Goal: Task Accomplishment & Management: Use online tool/utility

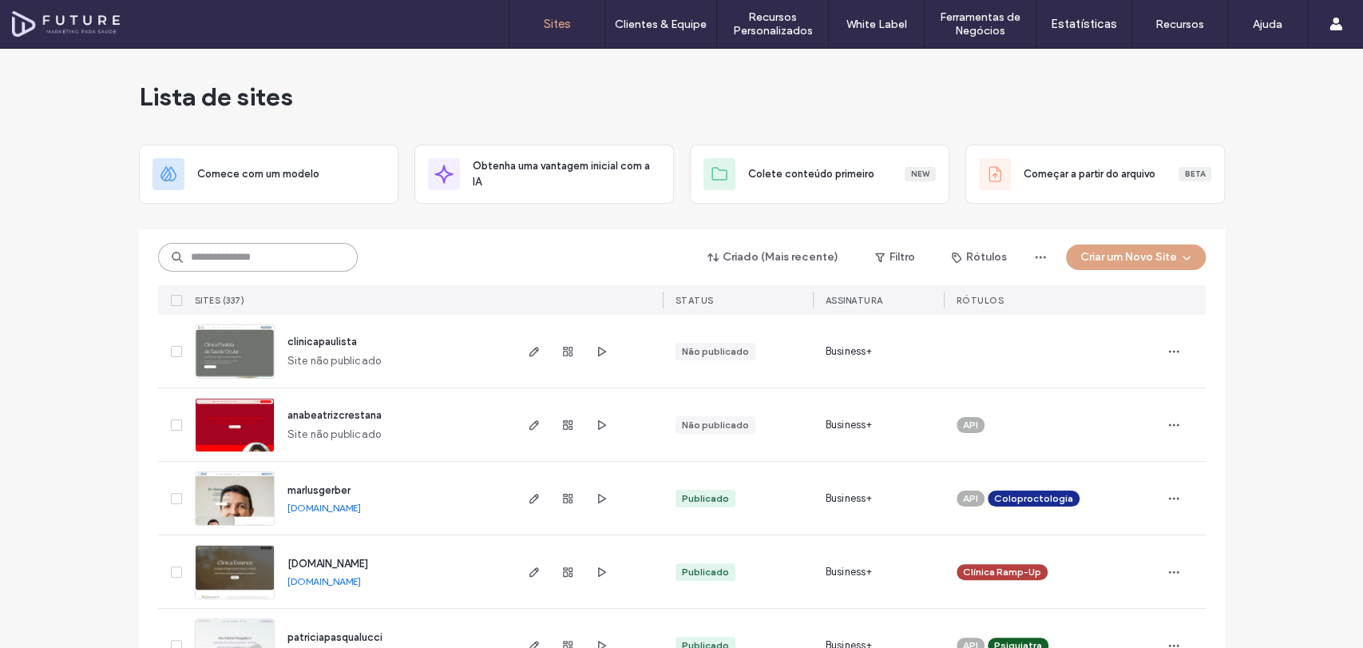
click at [268, 248] on input at bounding box center [258, 257] width 200 height 29
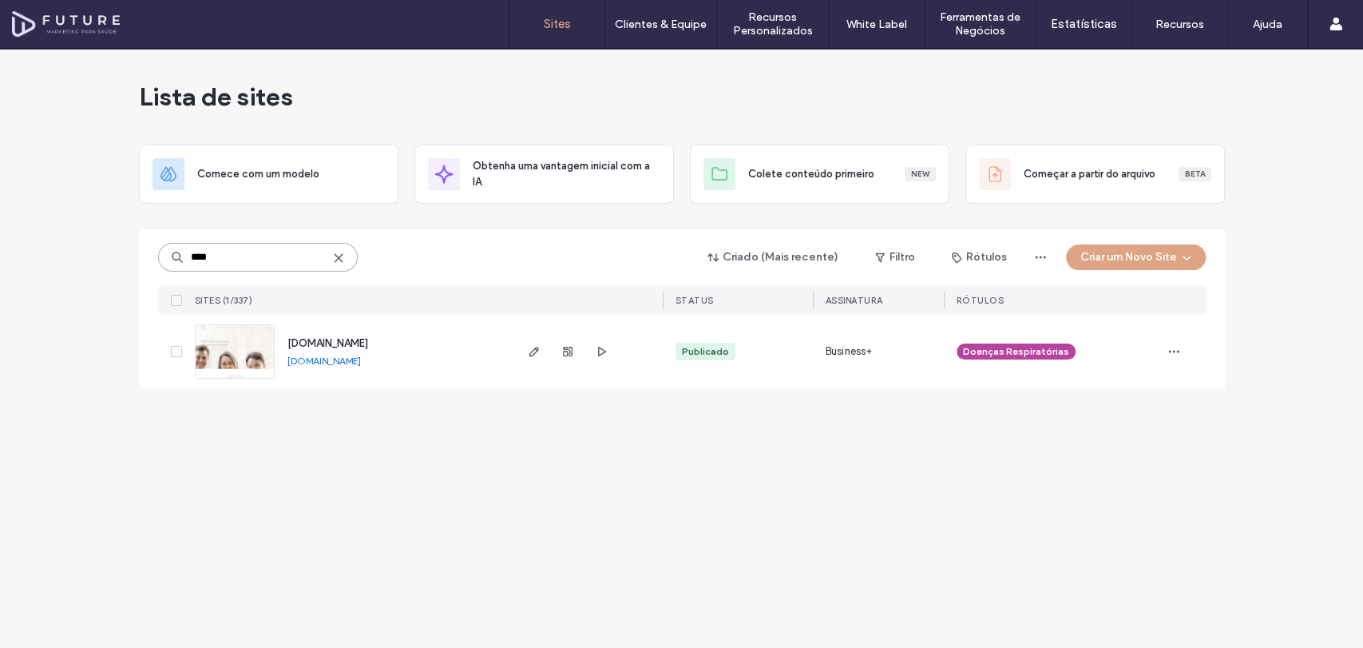
type input "****"
click at [248, 363] on img at bounding box center [235, 379] width 78 height 109
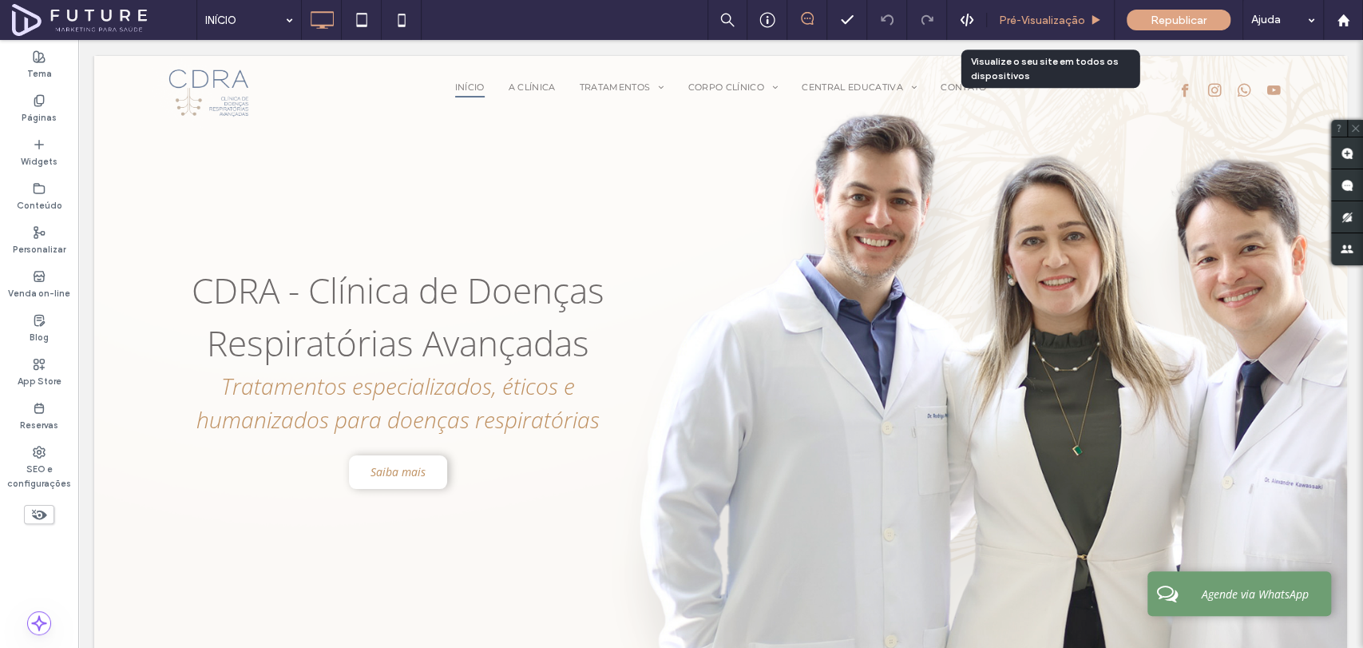
click at [1052, 33] on div "Pré-Visualizaçāo" at bounding box center [1051, 20] width 128 height 40
click at [1046, 14] on span "Pré-Visualizaçāo" at bounding box center [1042, 21] width 86 height 14
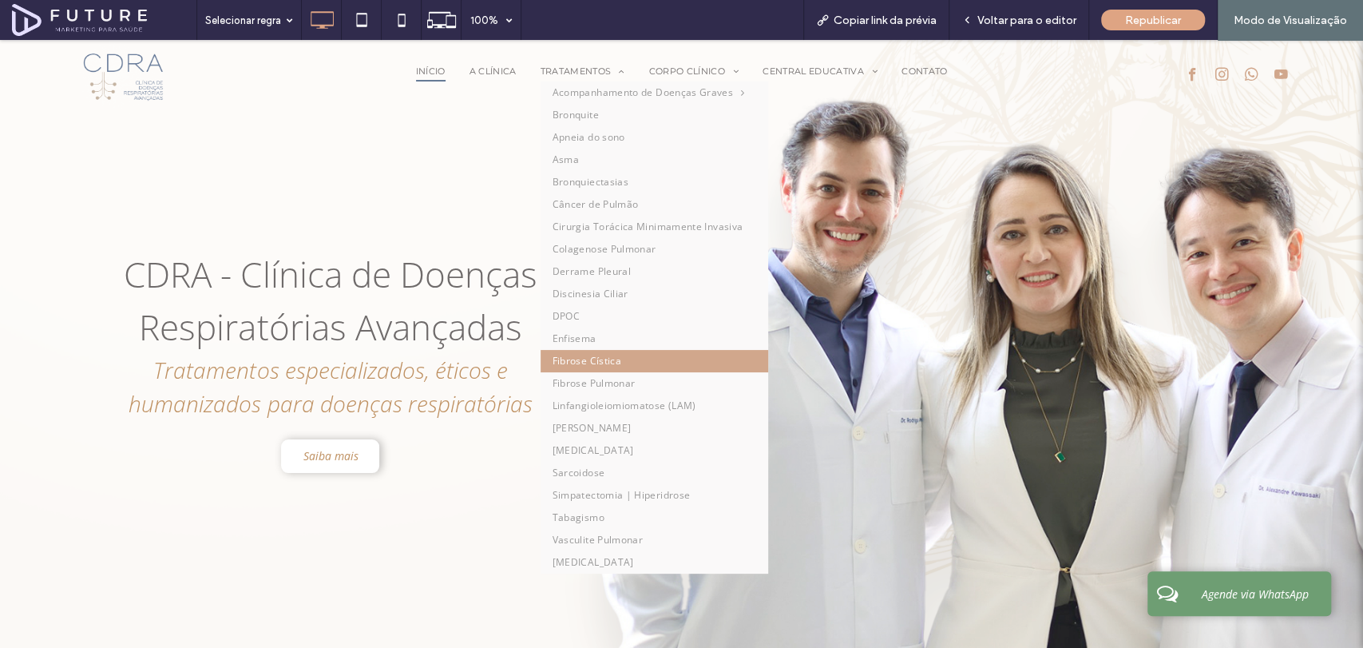
click at [575, 358] on span "Fibrose Cística" at bounding box center [587, 361] width 69 height 14
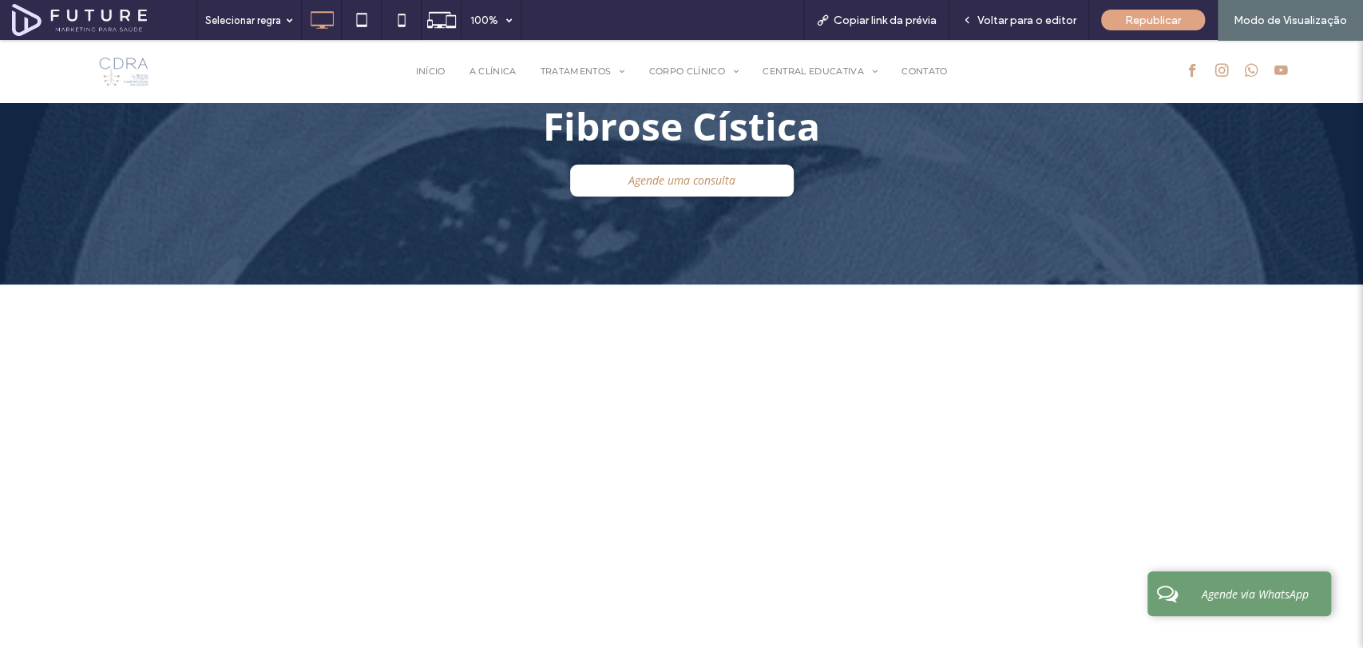
scroll to position [109, 0]
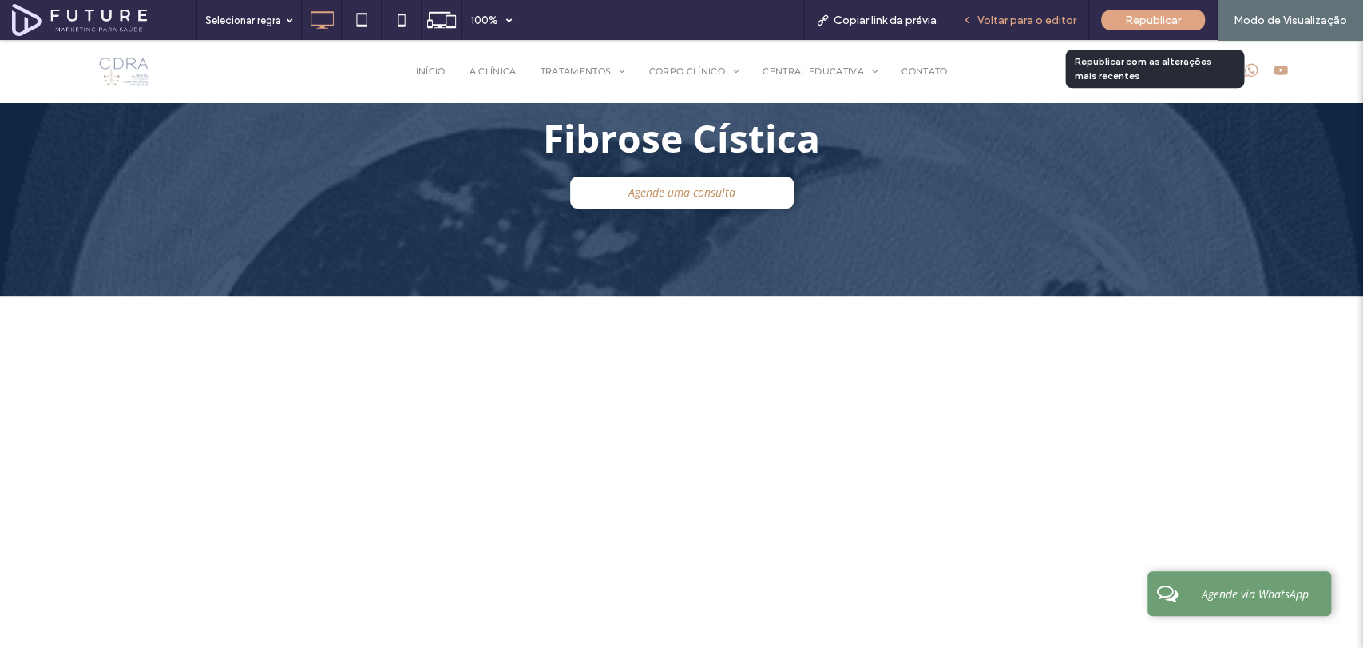
drag, startPoint x: 1051, startPoint y: 14, endPoint x: 1143, endPoint y: 373, distance: 371.0
click at [1050, 14] on span "Voltar para o editor" at bounding box center [1027, 21] width 99 height 14
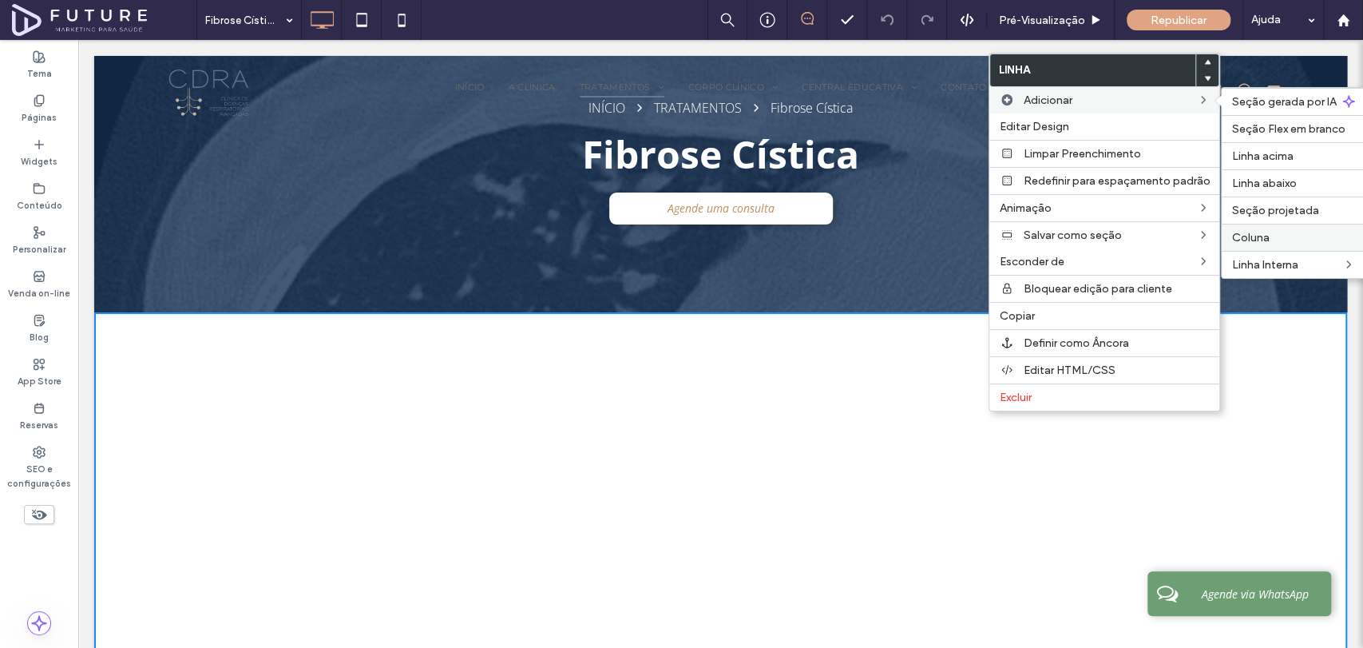
click at [1295, 231] on label "Coluna" at bounding box center [1294, 238] width 124 height 14
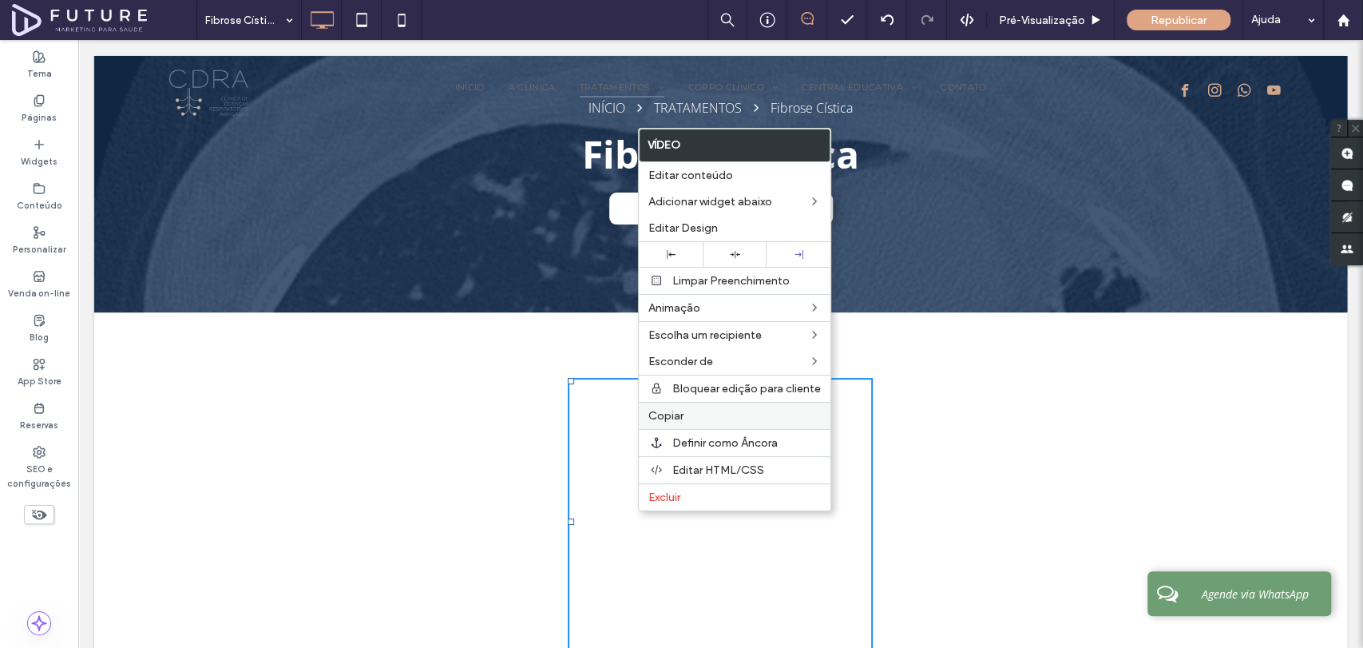
click at [699, 416] on label "Copiar" at bounding box center [735, 416] width 173 height 14
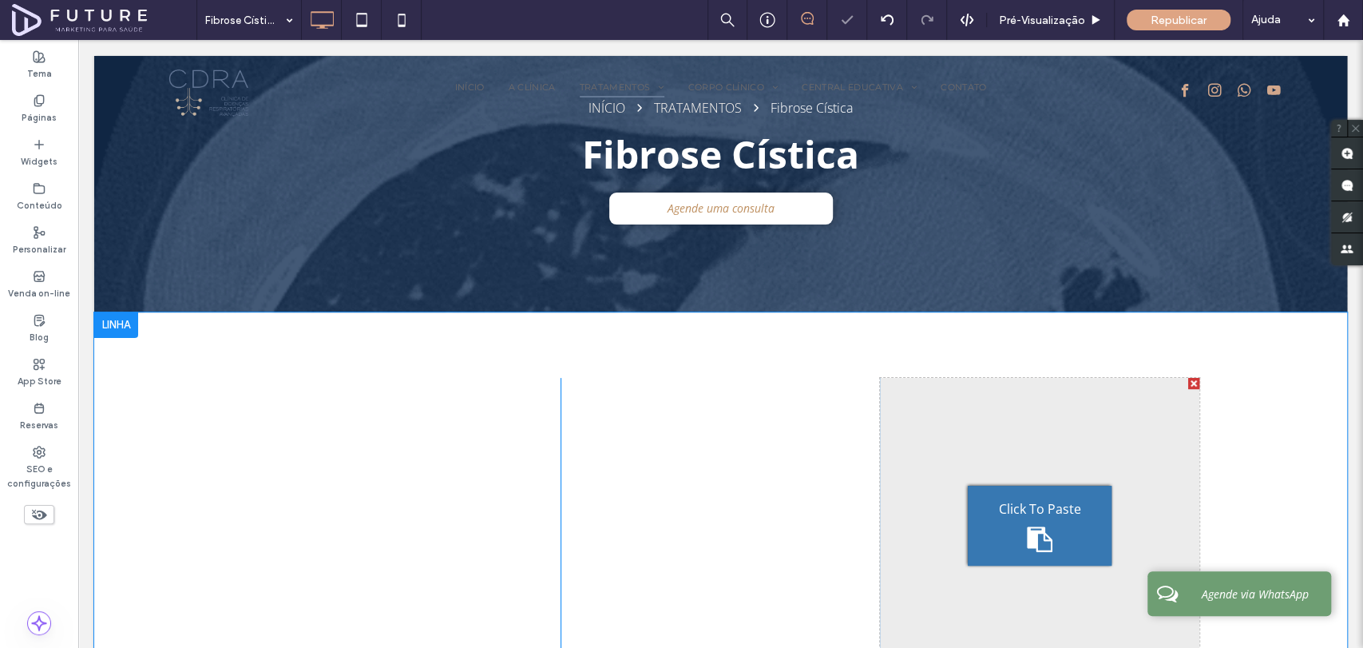
click at [950, 474] on div "Click To Paste Click To Paste" at bounding box center [1040, 526] width 320 height 296
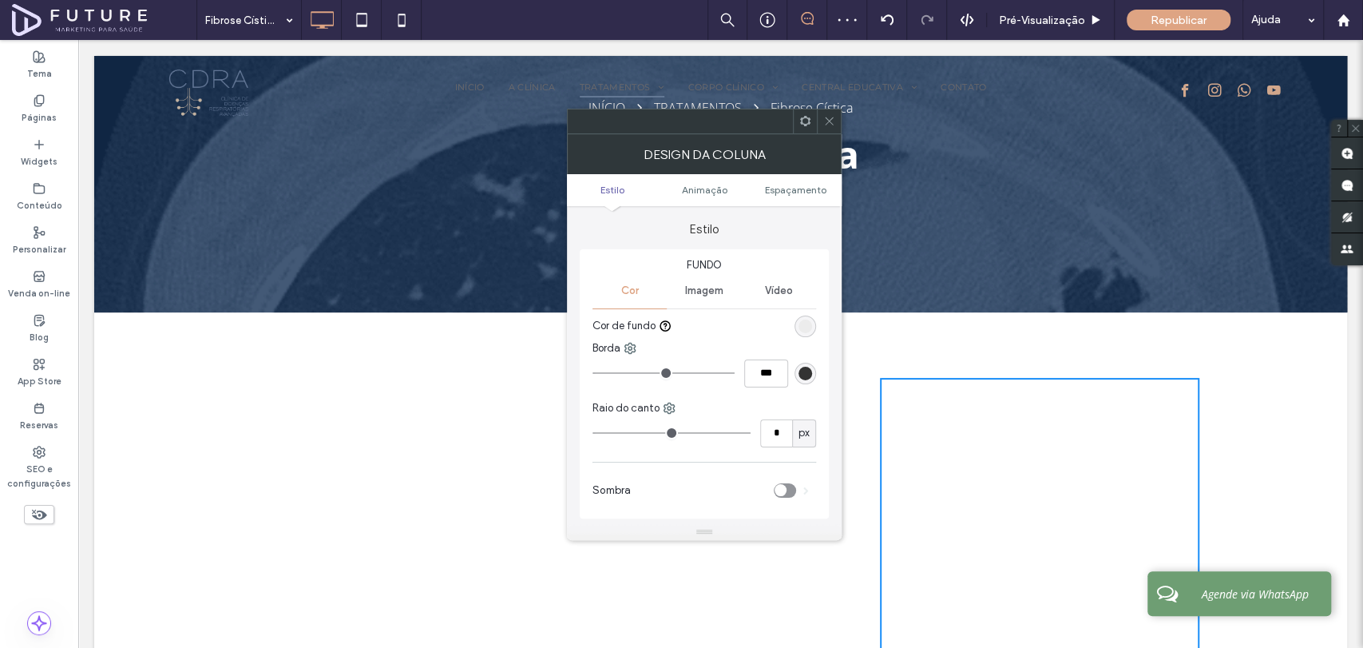
click at [832, 124] on use at bounding box center [829, 121] width 8 height 8
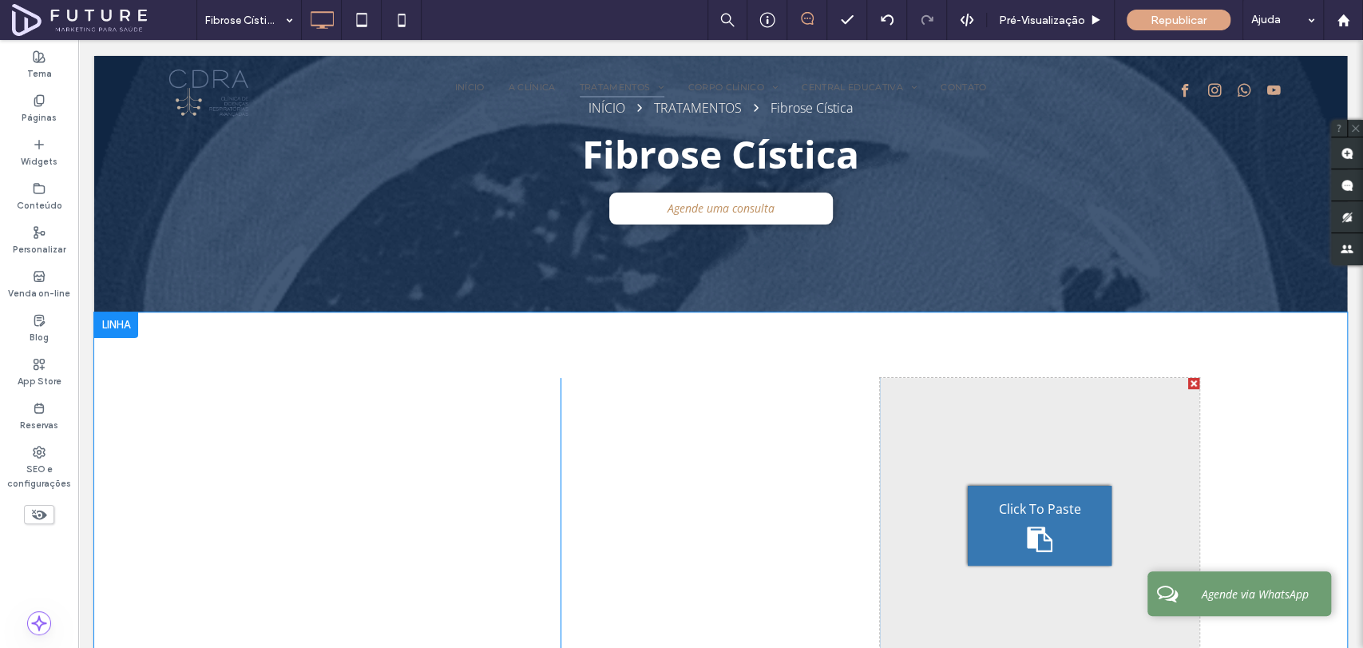
click at [1002, 536] on div "Click To Paste" at bounding box center [1040, 526] width 144 height 80
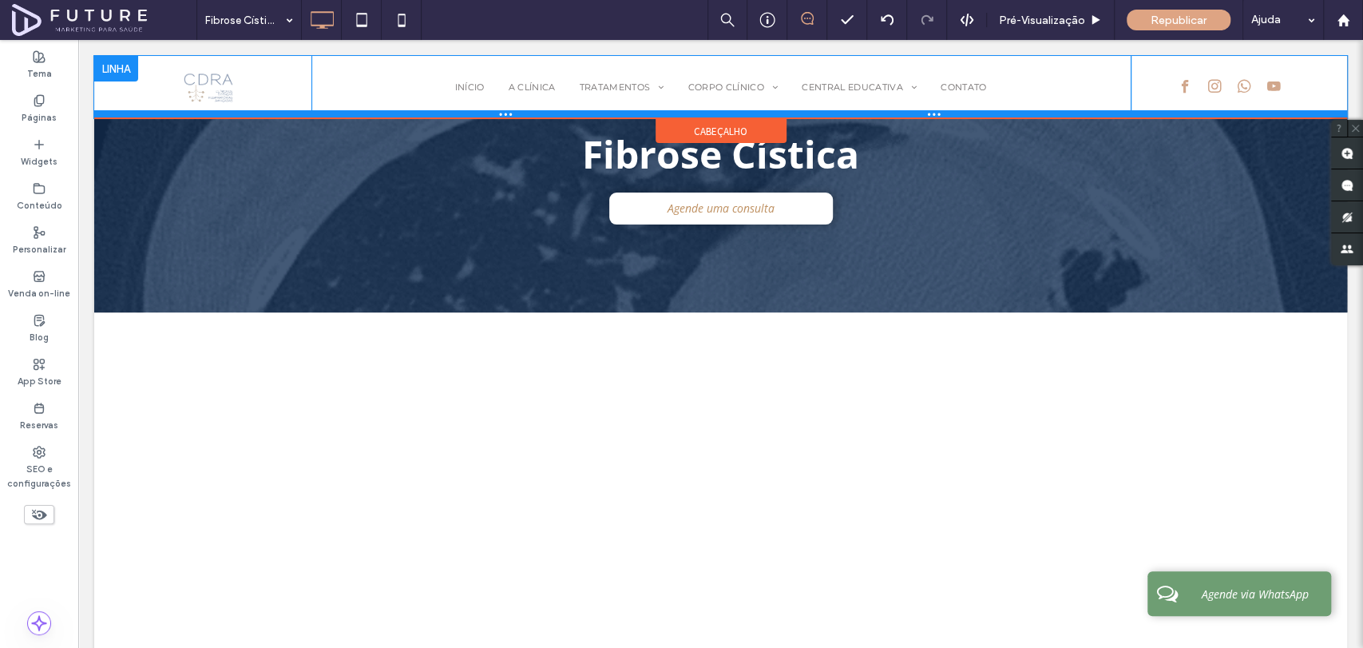
scroll to position [250, 0]
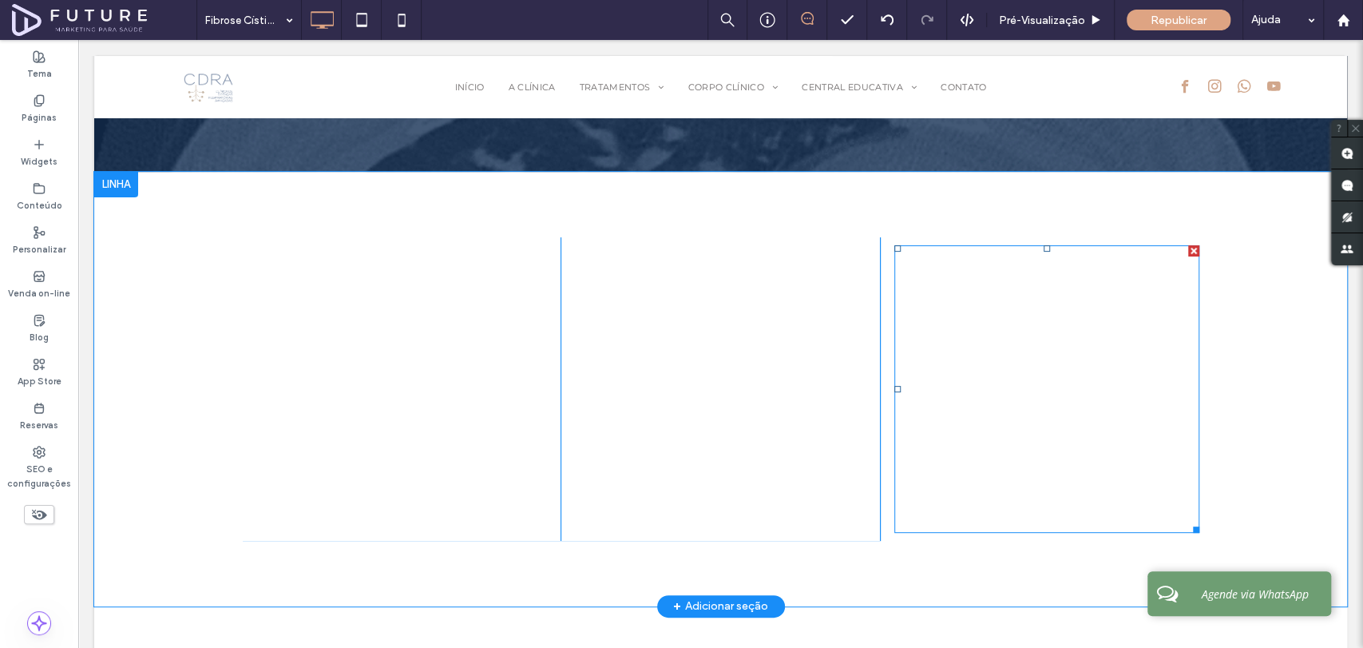
click at [1022, 326] on span at bounding box center [1047, 389] width 305 height 288
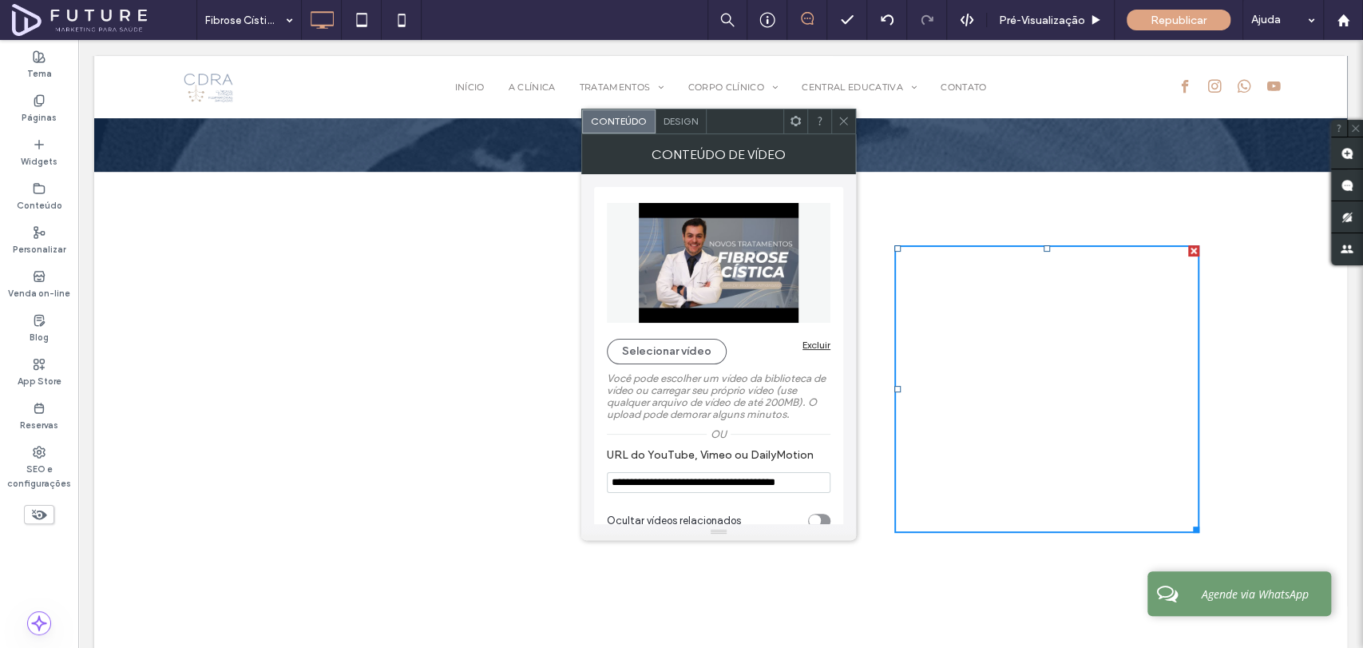
click at [707, 485] on input "**********" at bounding box center [719, 482] width 224 height 21
paste input "**"
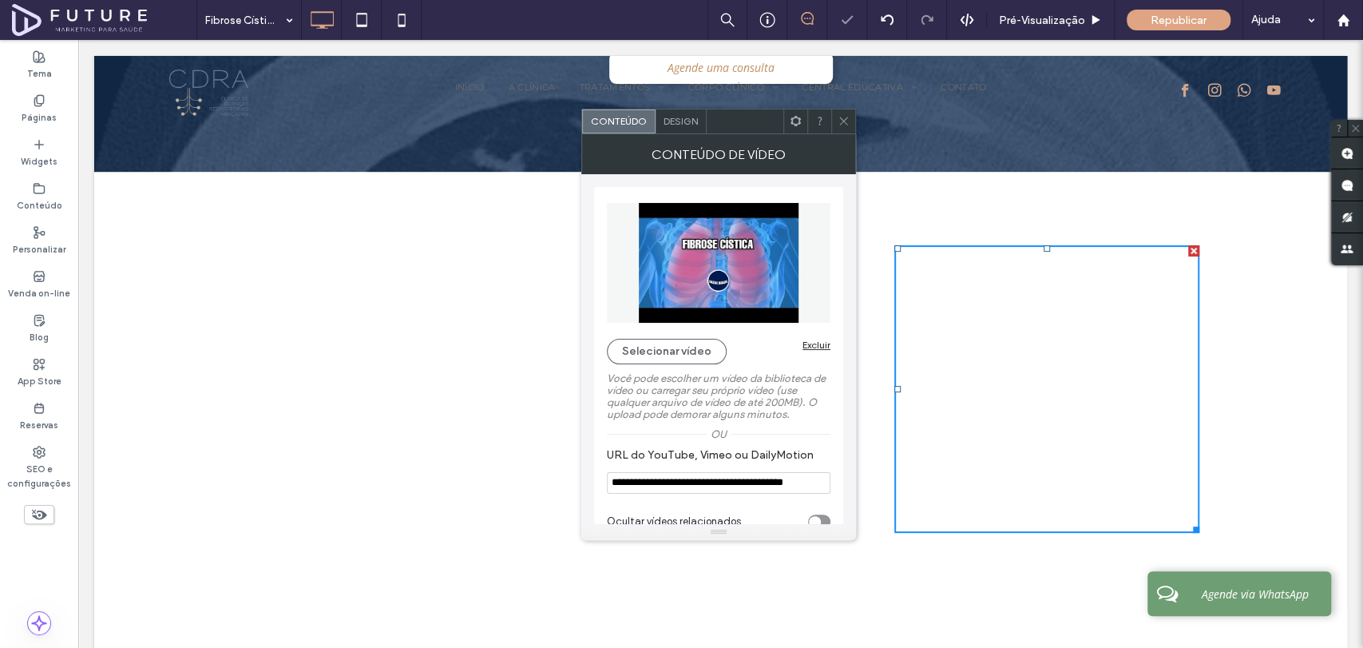
type input "**********"
click at [841, 125] on icon at bounding box center [844, 121] width 12 height 12
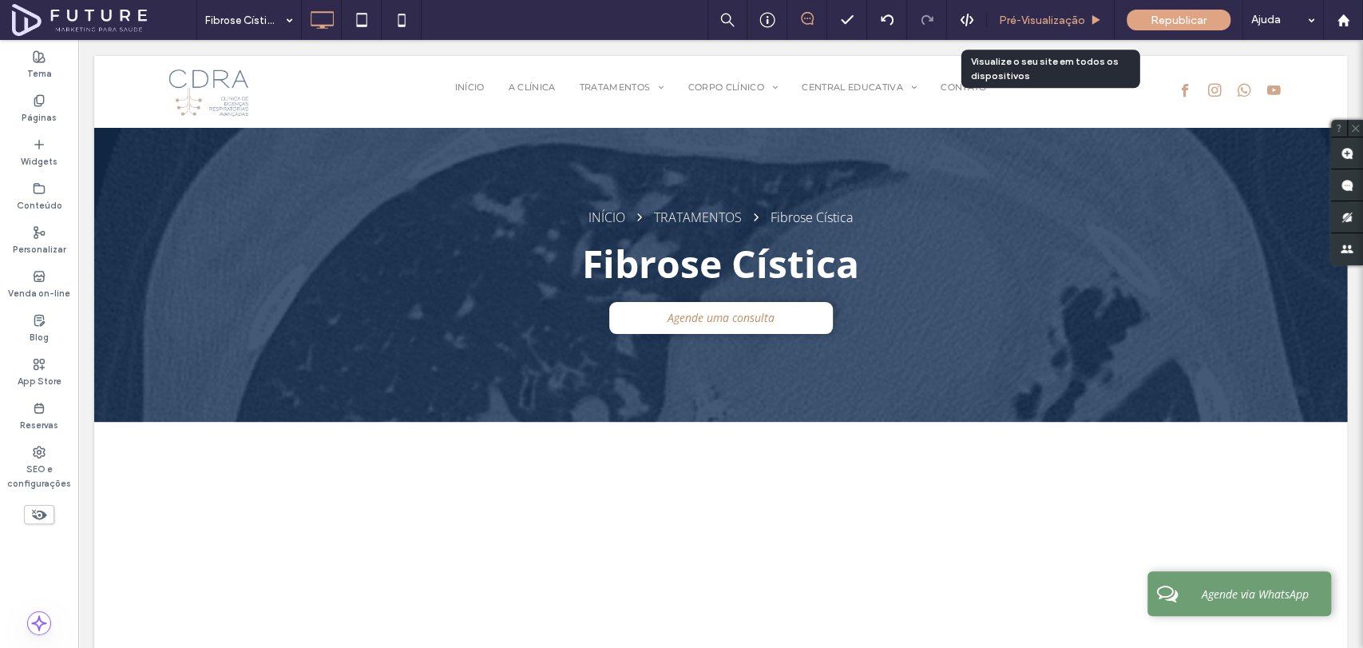
click at [1042, 22] on span "Pré-Visualizaçāo" at bounding box center [1042, 21] width 86 height 14
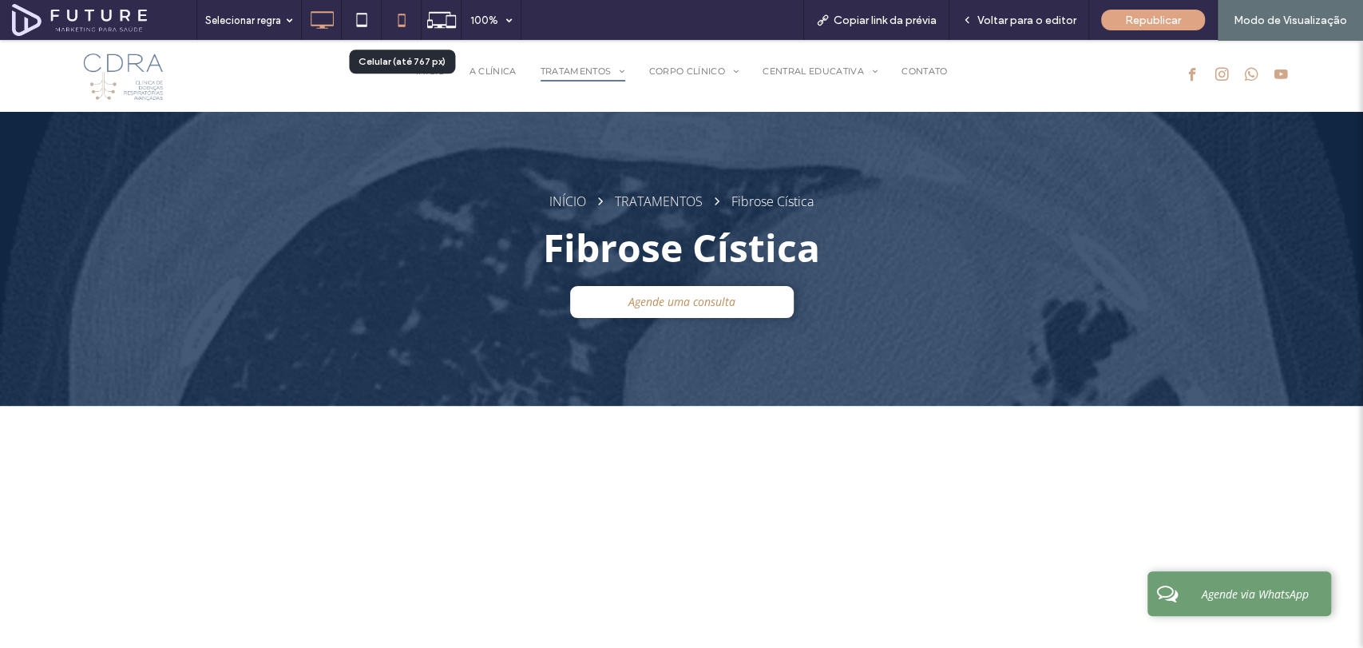
click at [398, 11] on icon at bounding box center [402, 20] width 32 height 32
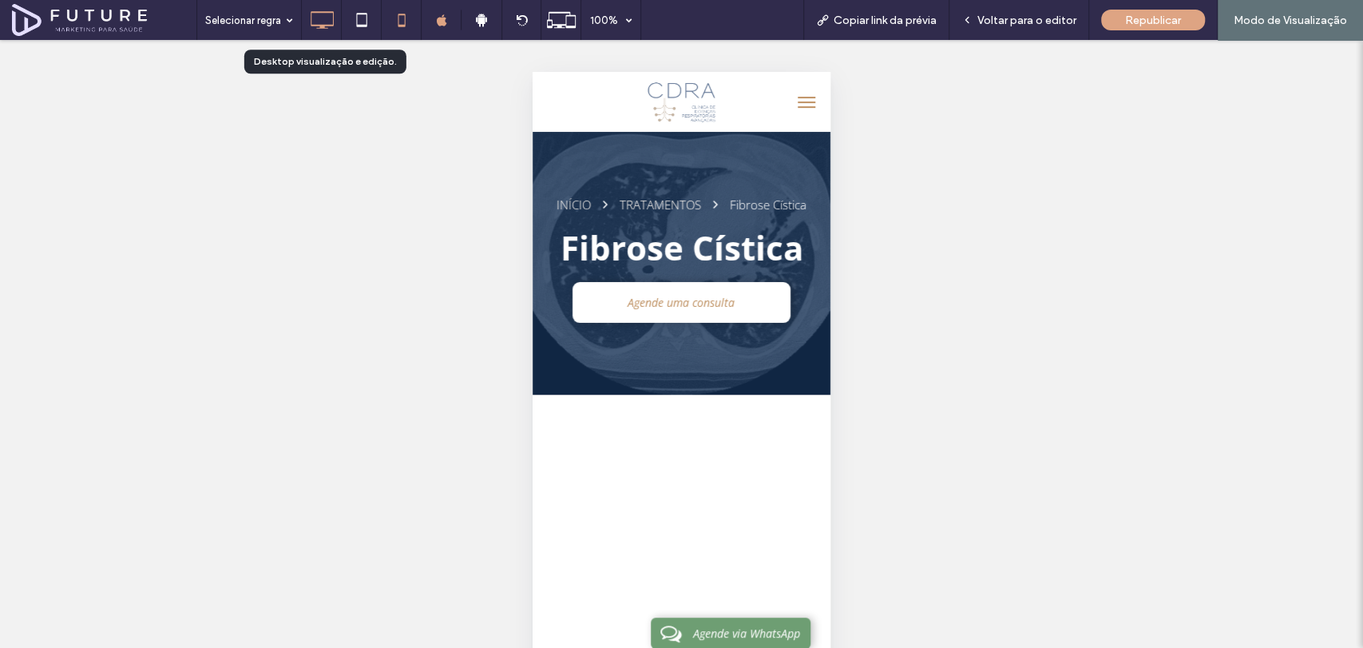
click at [322, 21] on icon at bounding box center [322, 20] width 32 height 32
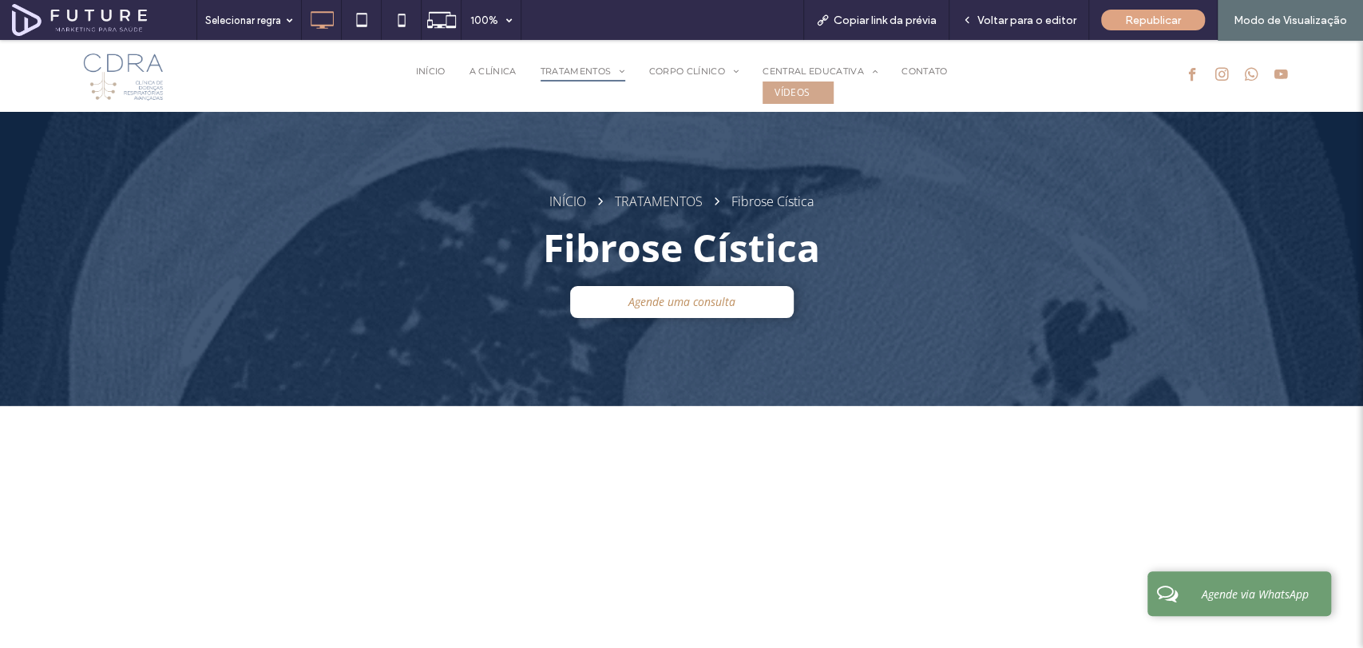
click at [795, 95] on span "VÍDEOS" at bounding box center [792, 92] width 35 height 14
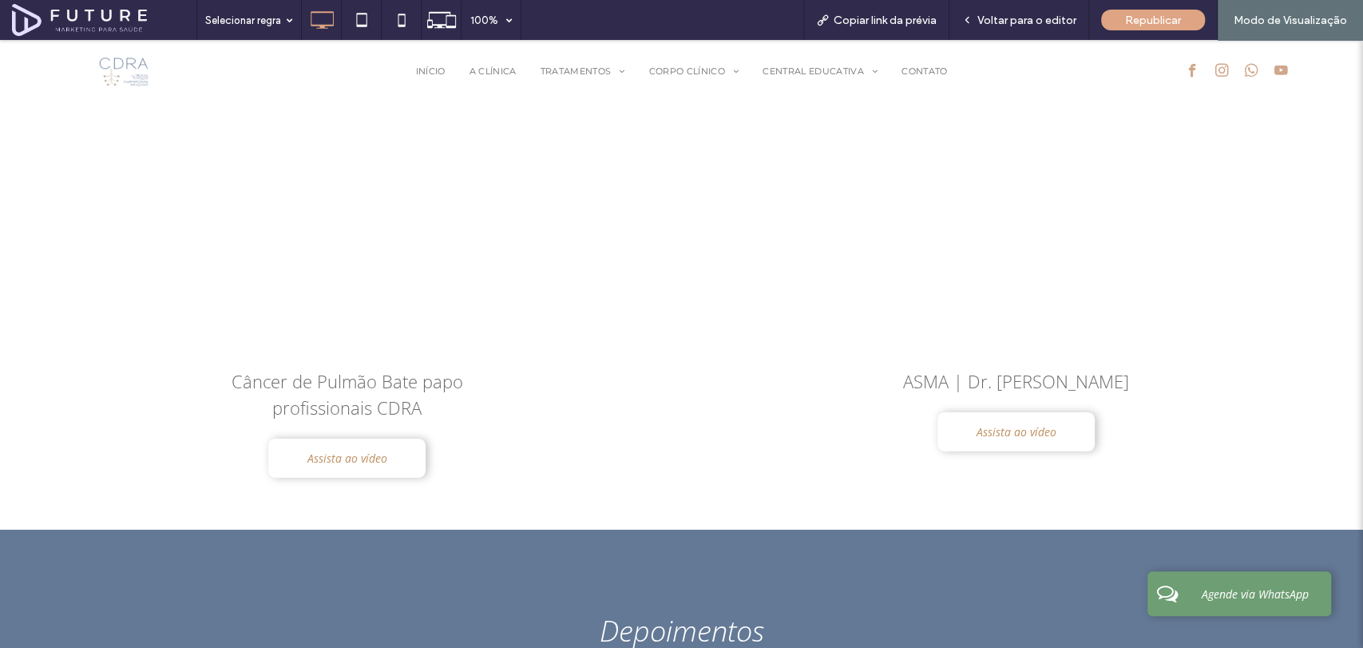
scroll to position [7666, 0]
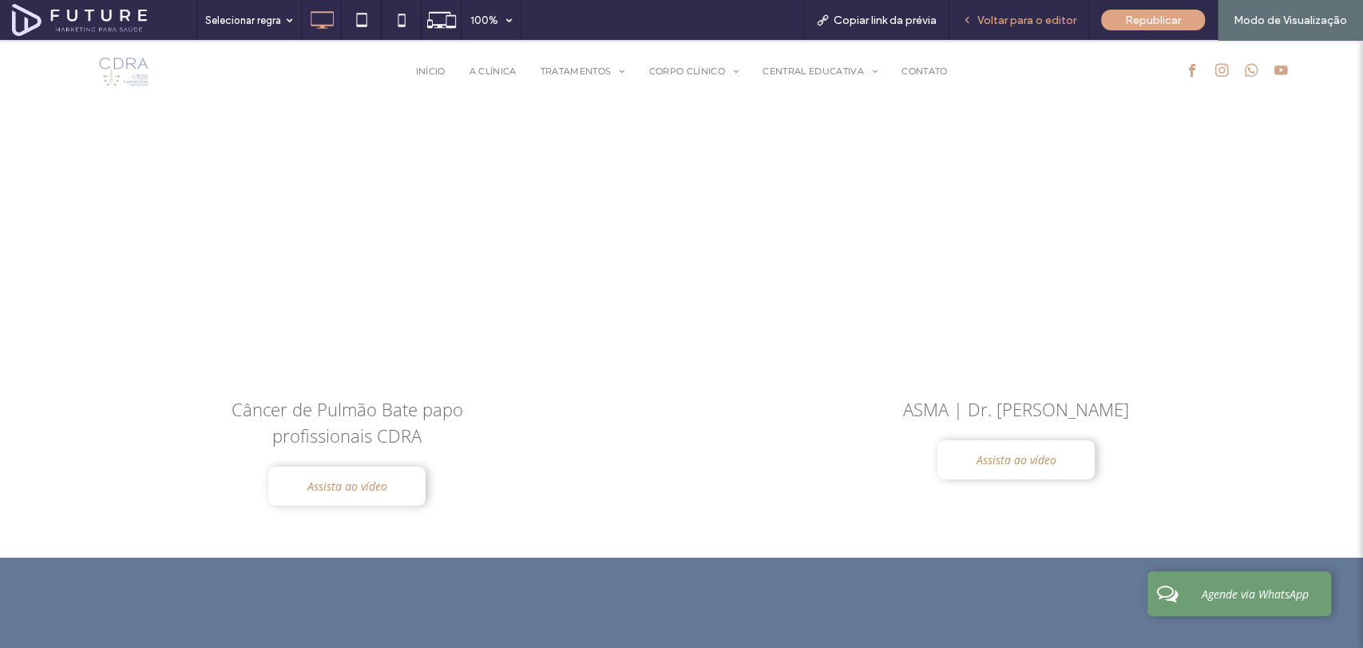
click at [1031, 11] on div "Voltar para o editor" at bounding box center [1020, 20] width 140 height 40
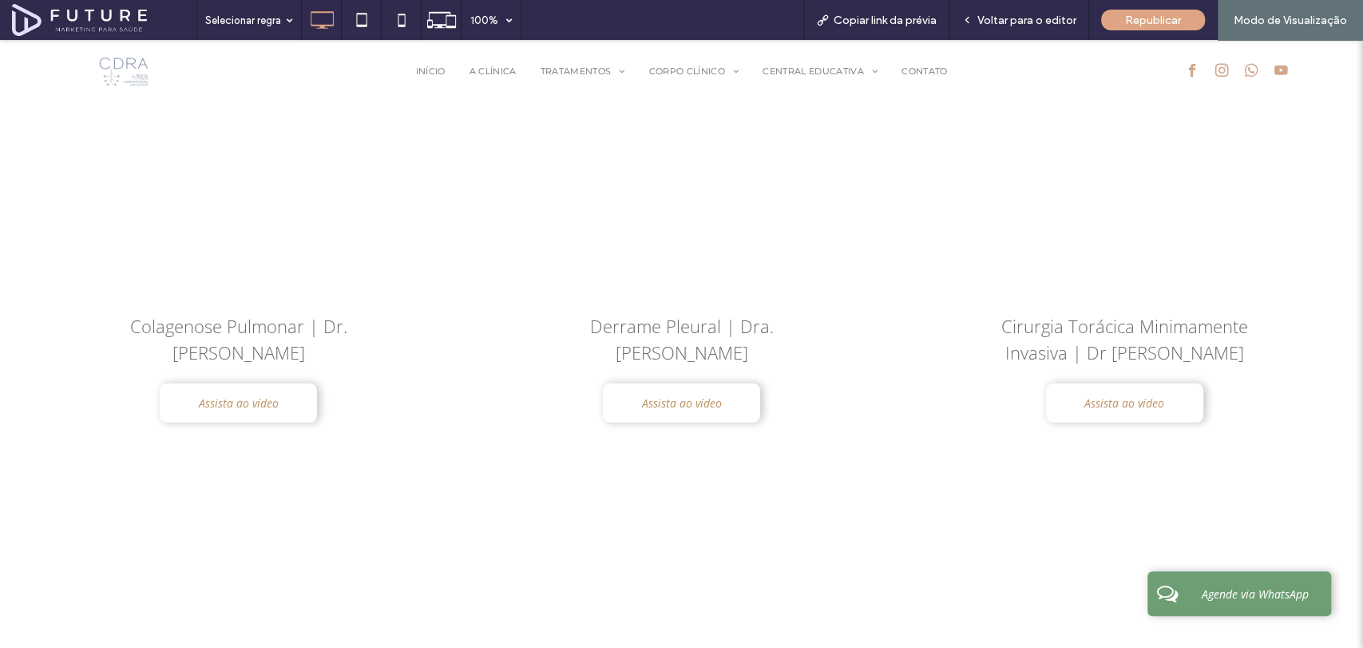
scroll to position [7227, 0]
click at [1068, 24] on span "Voltar para o editor" at bounding box center [1027, 21] width 99 height 14
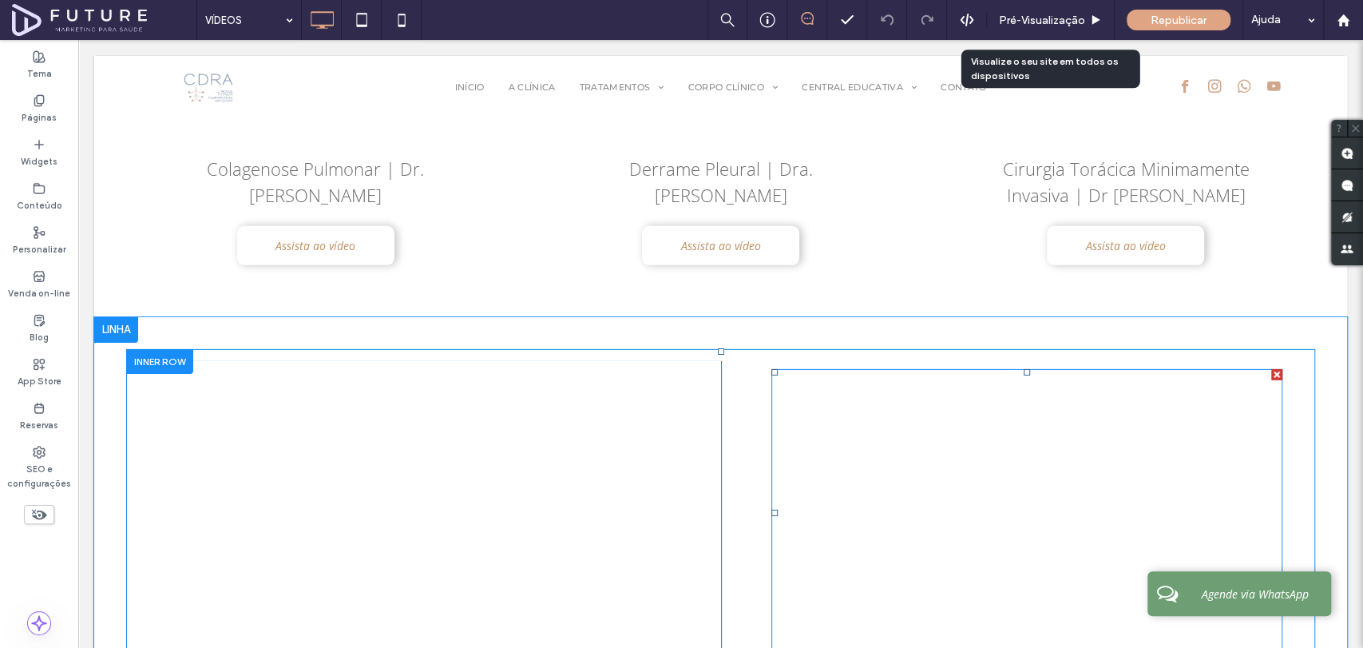
scroll to position [7420, 0]
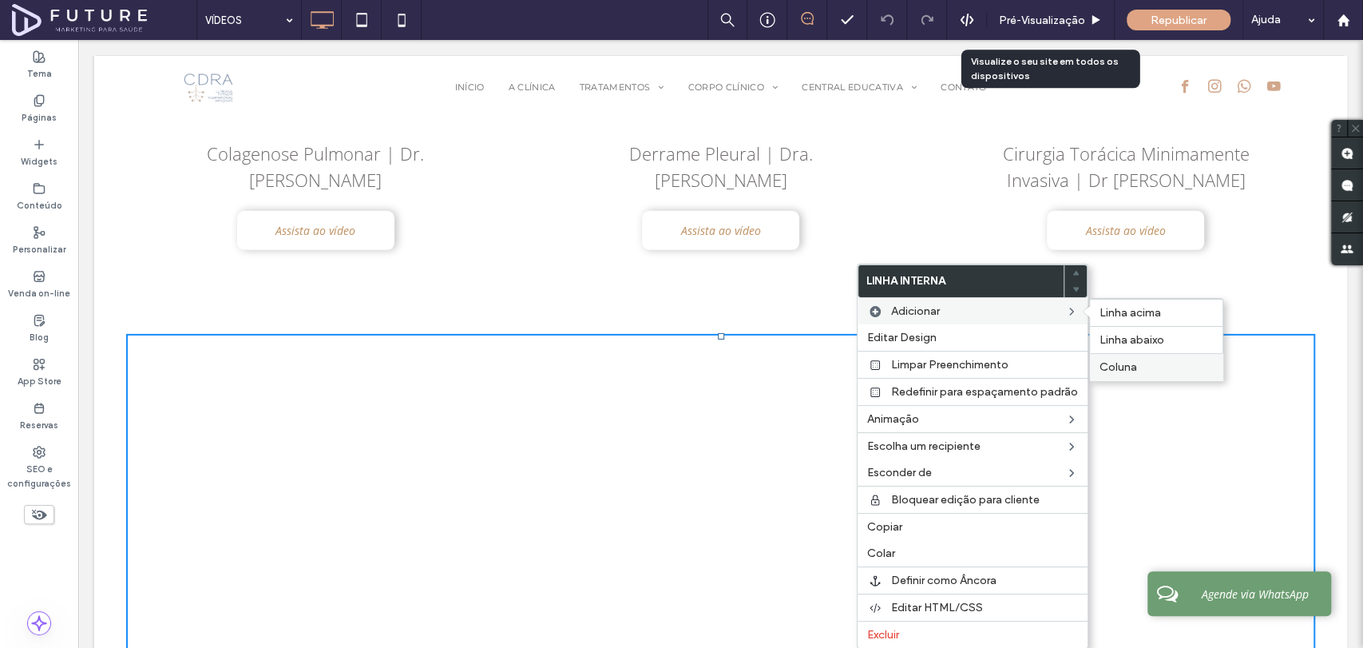
click at [1118, 359] on div "Coluna" at bounding box center [1156, 366] width 133 height 27
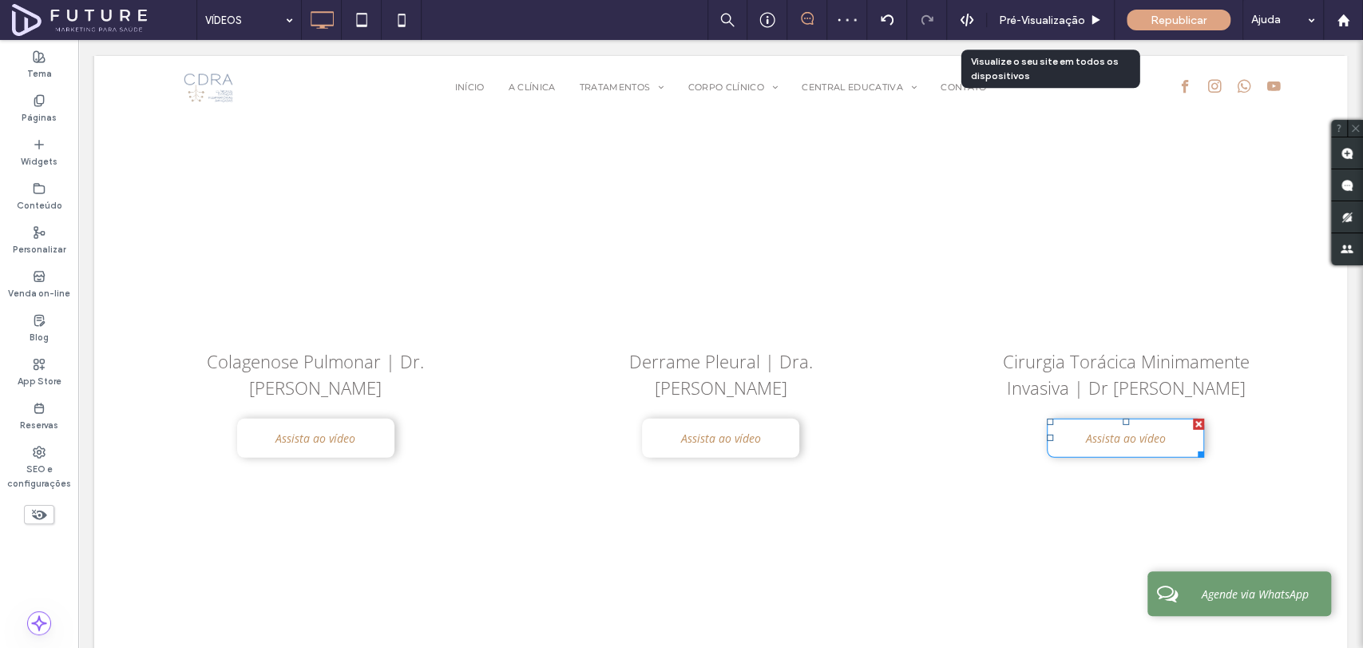
scroll to position [7329, 0]
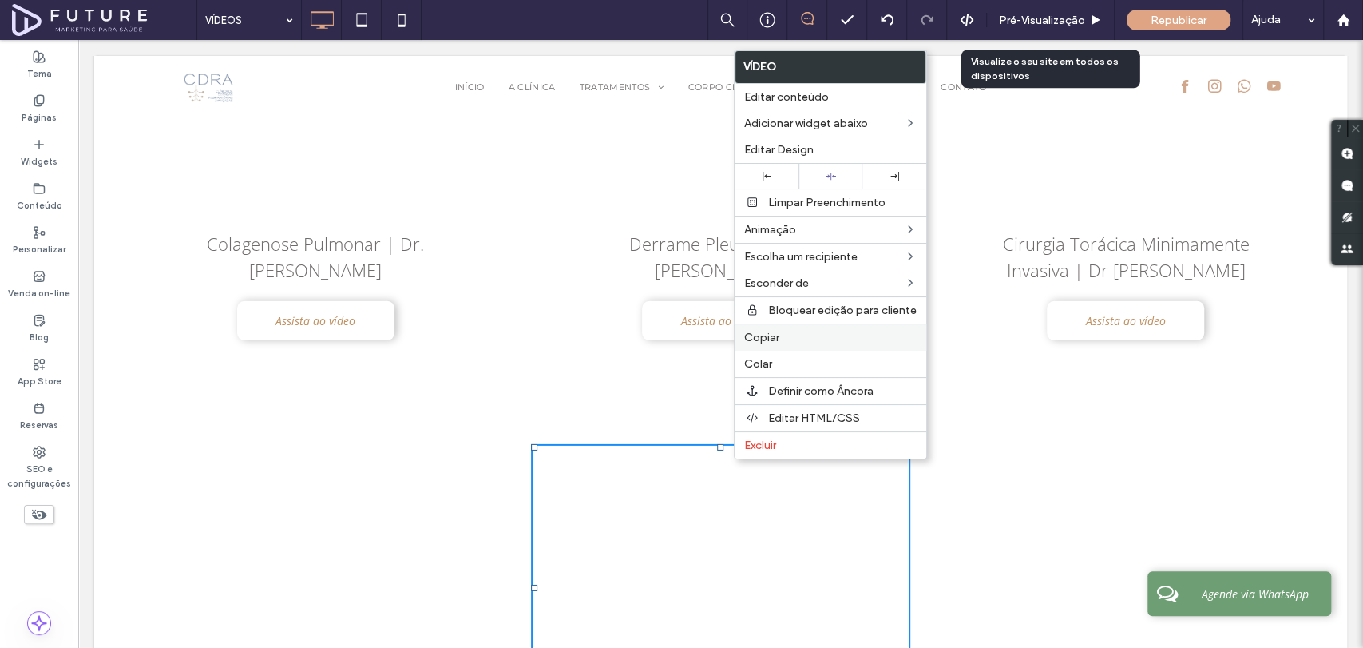
click at [784, 345] on div "Copiar" at bounding box center [831, 336] width 192 height 27
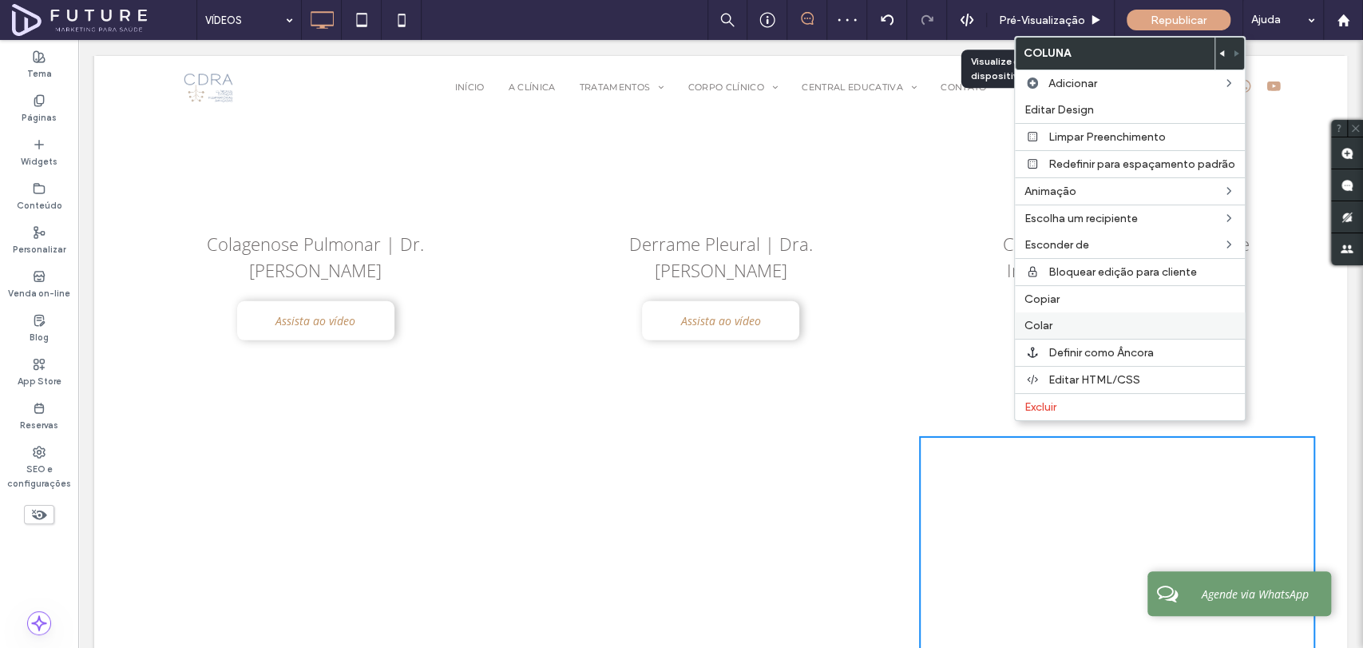
click at [1078, 316] on div "Colar" at bounding box center [1130, 325] width 230 height 26
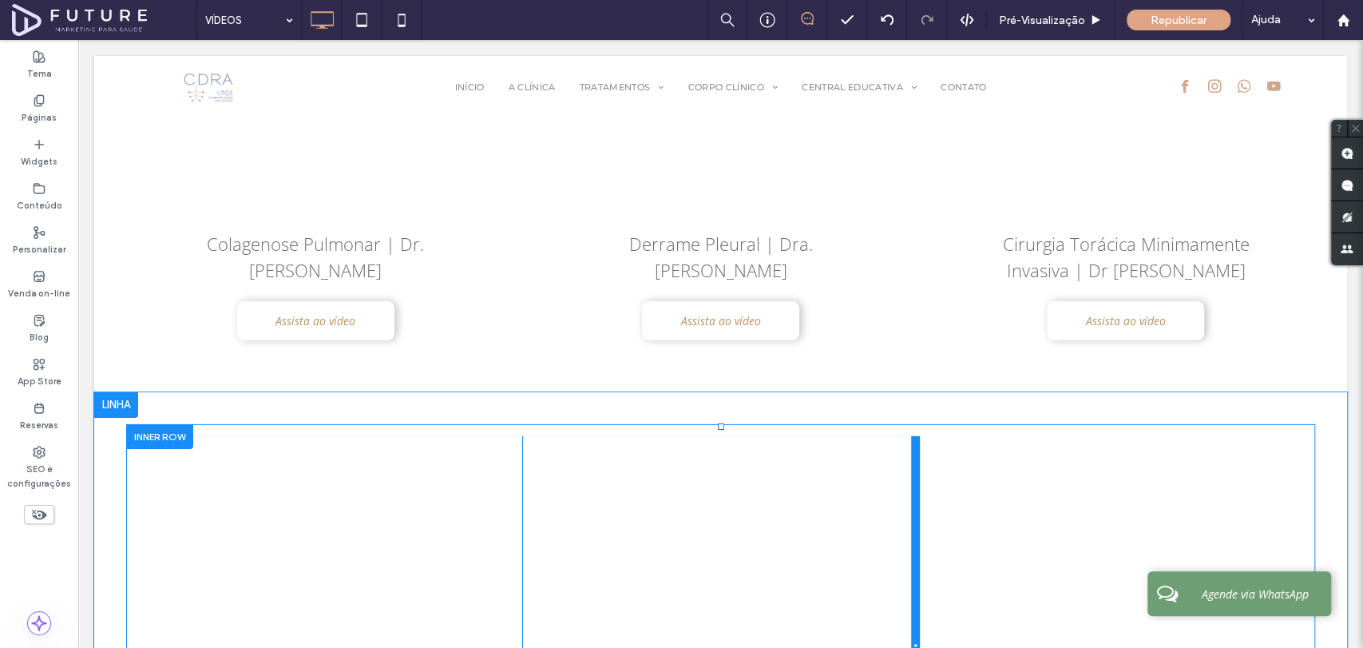
scroll to position [7373, 0]
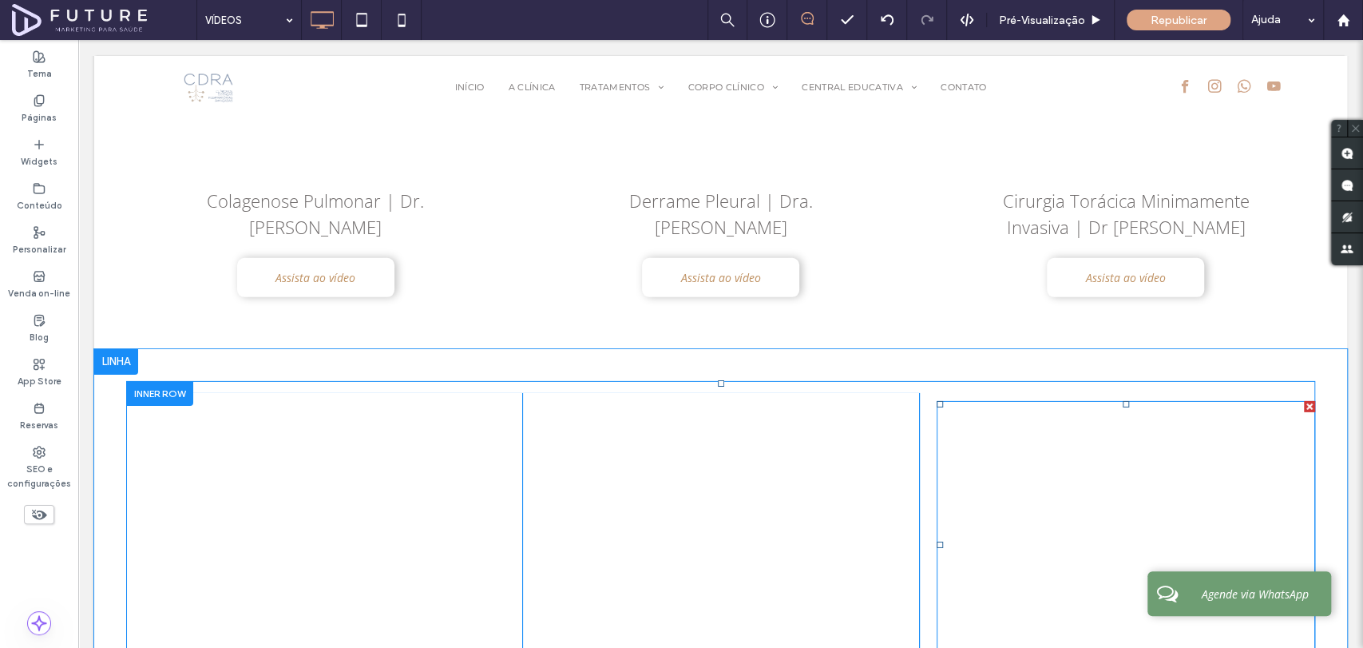
click at [1040, 514] on span at bounding box center [1126, 545] width 379 height 288
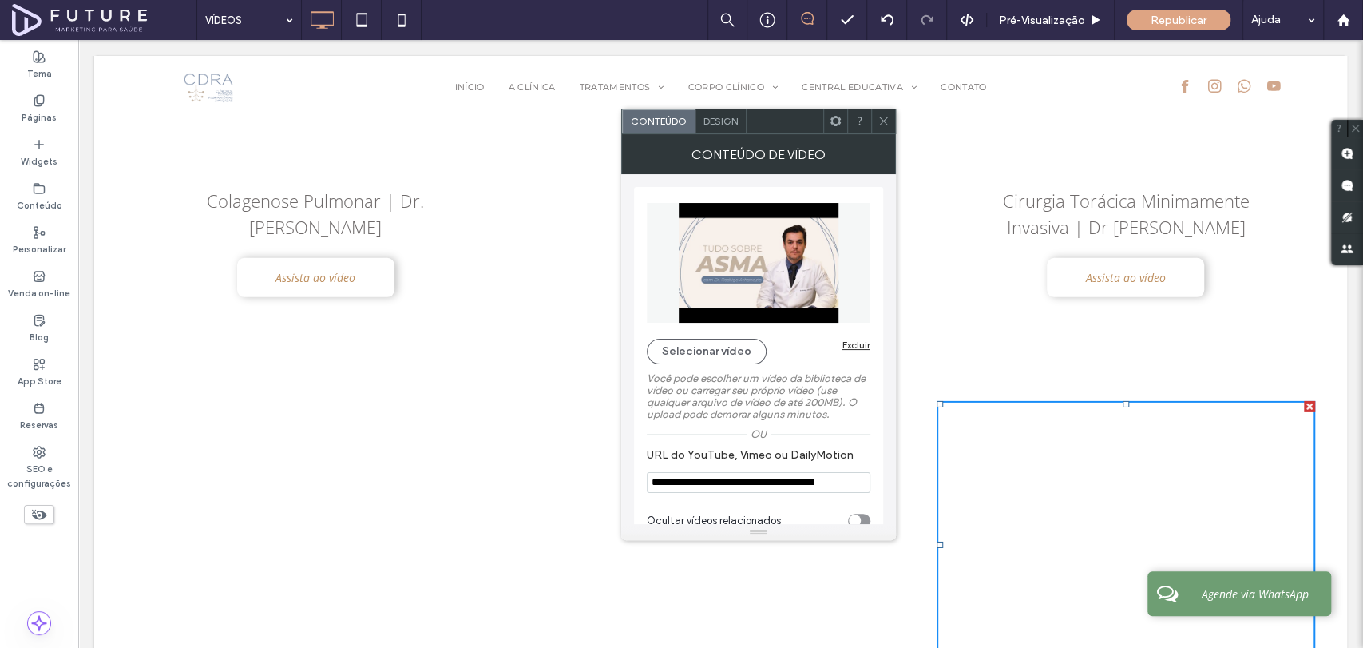
click at [771, 477] on input "**********" at bounding box center [759, 482] width 224 height 21
paste input "**"
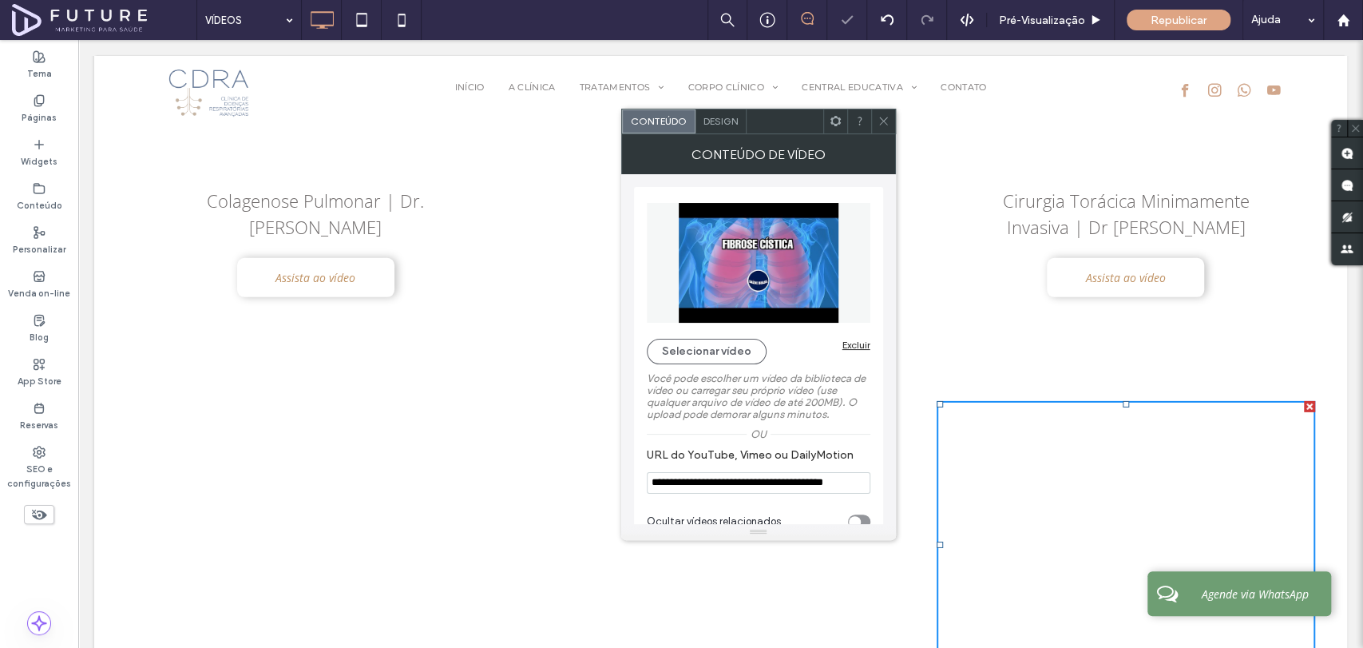
type input "**********"
click at [887, 130] on span at bounding box center [884, 121] width 12 height 24
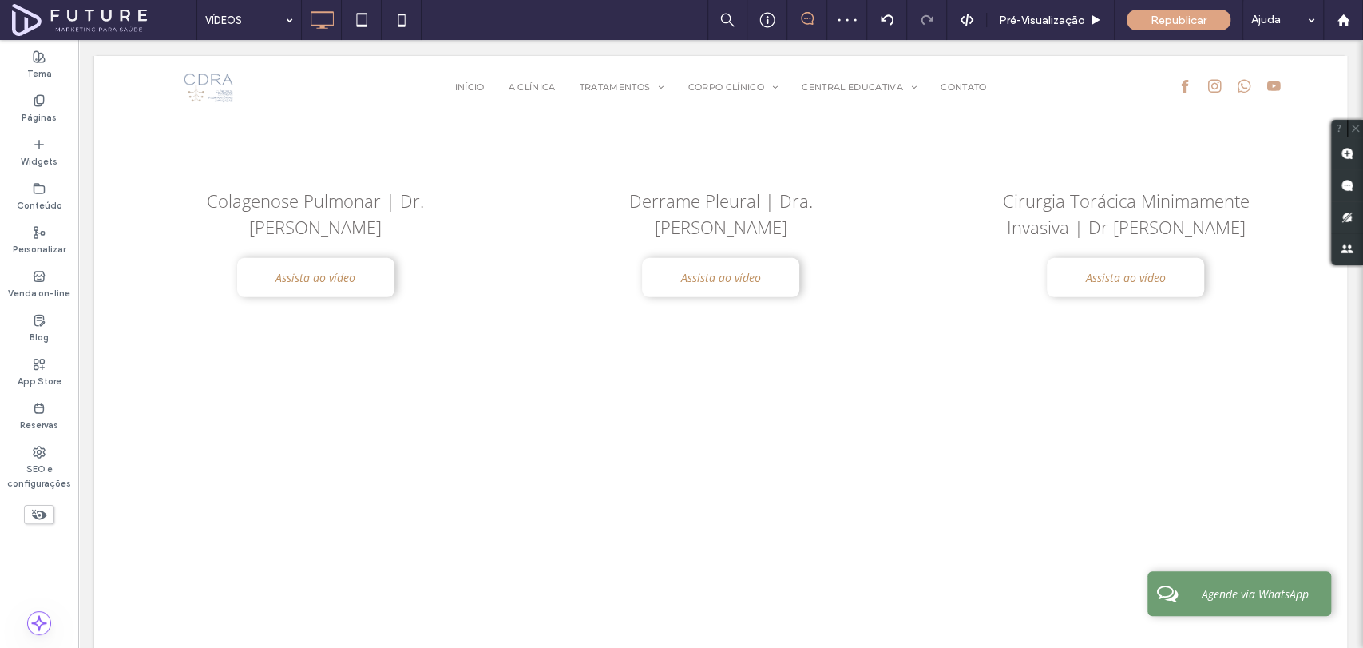
scroll to position [7735, 0]
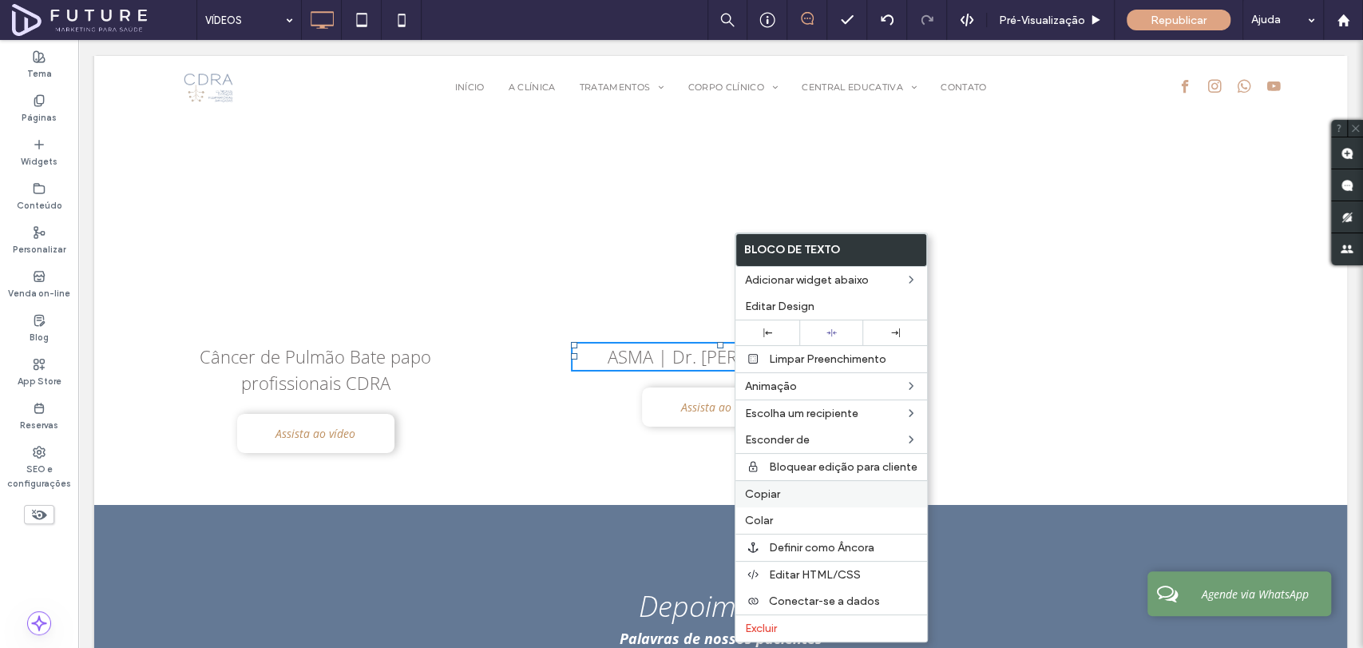
click at [773, 500] on div "Copiar" at bounding box center [832, 493] width 192 height 27
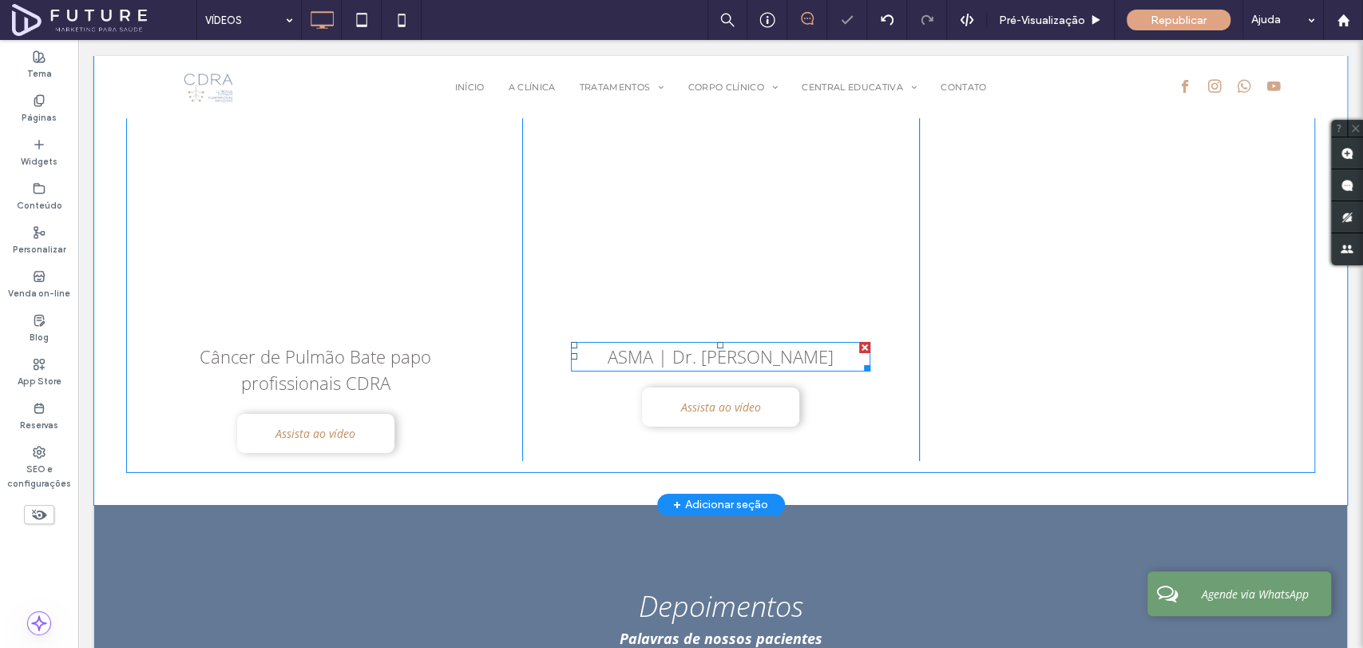
click at [1096, 285] on div "Click To Paste Click To Paste" at bounding box center [1117, 245] width 396 height 431
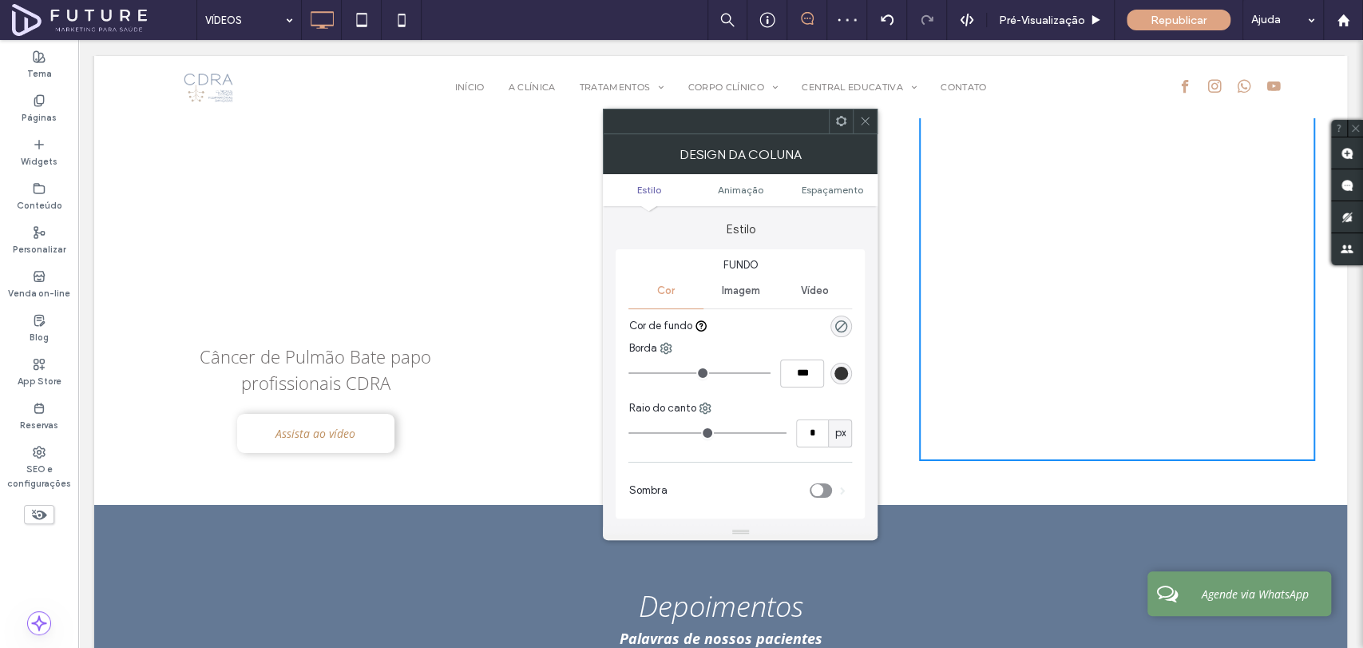
click at [865, 115] on icon at bounding box center [865, 121] width 12 height 12
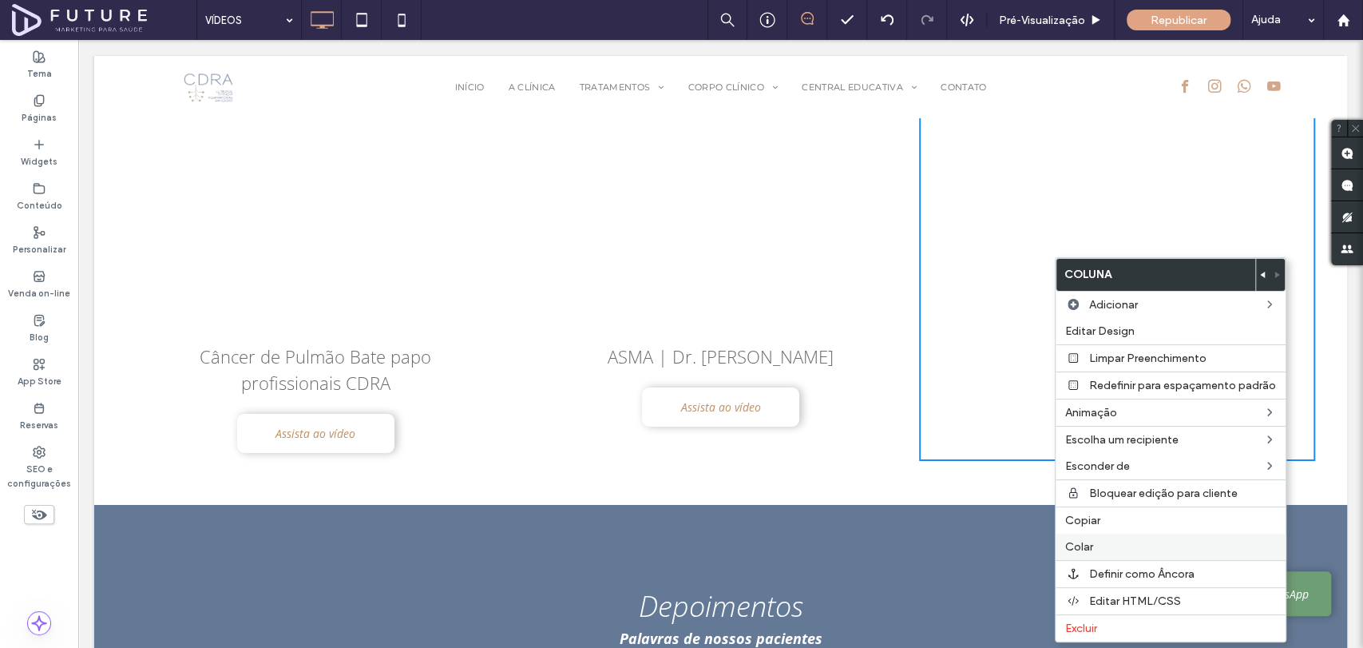
click at [1103, 546] on label "Colar" at bounding box center [1171, 547] width 211 height 14
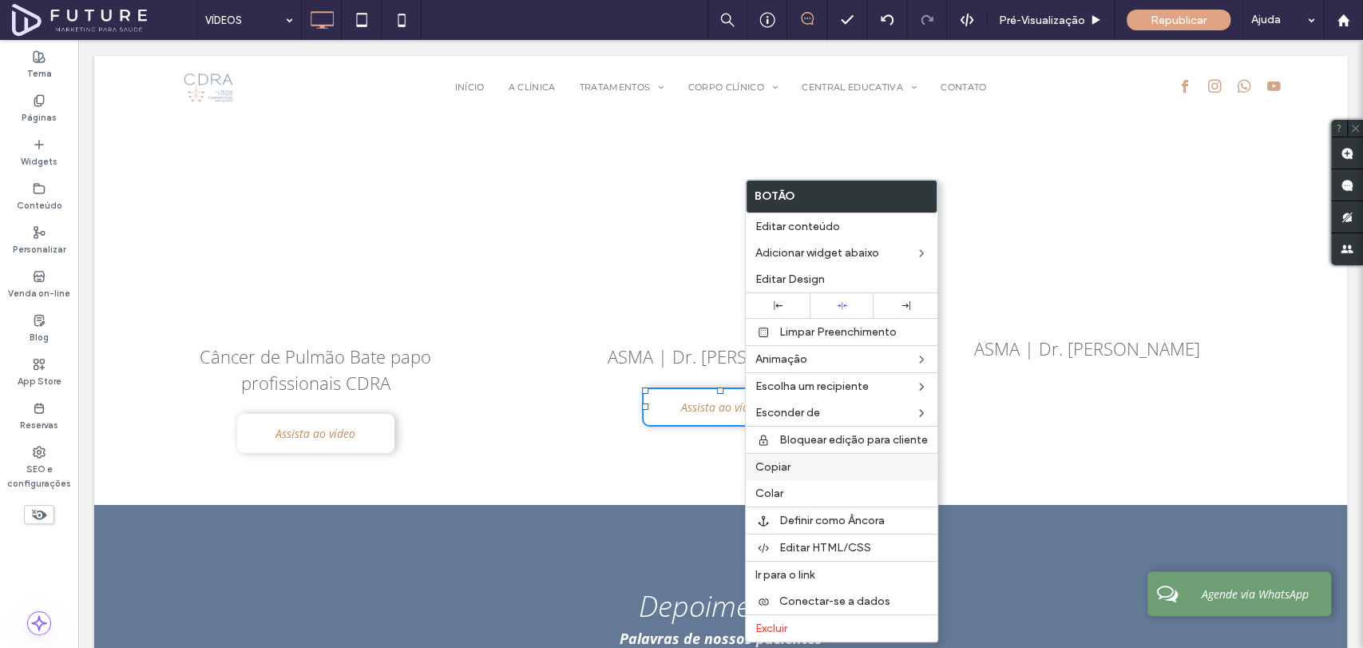
click at [784, 468] on span "Copiar" at bounding box center [773, 467] width 35 height 14
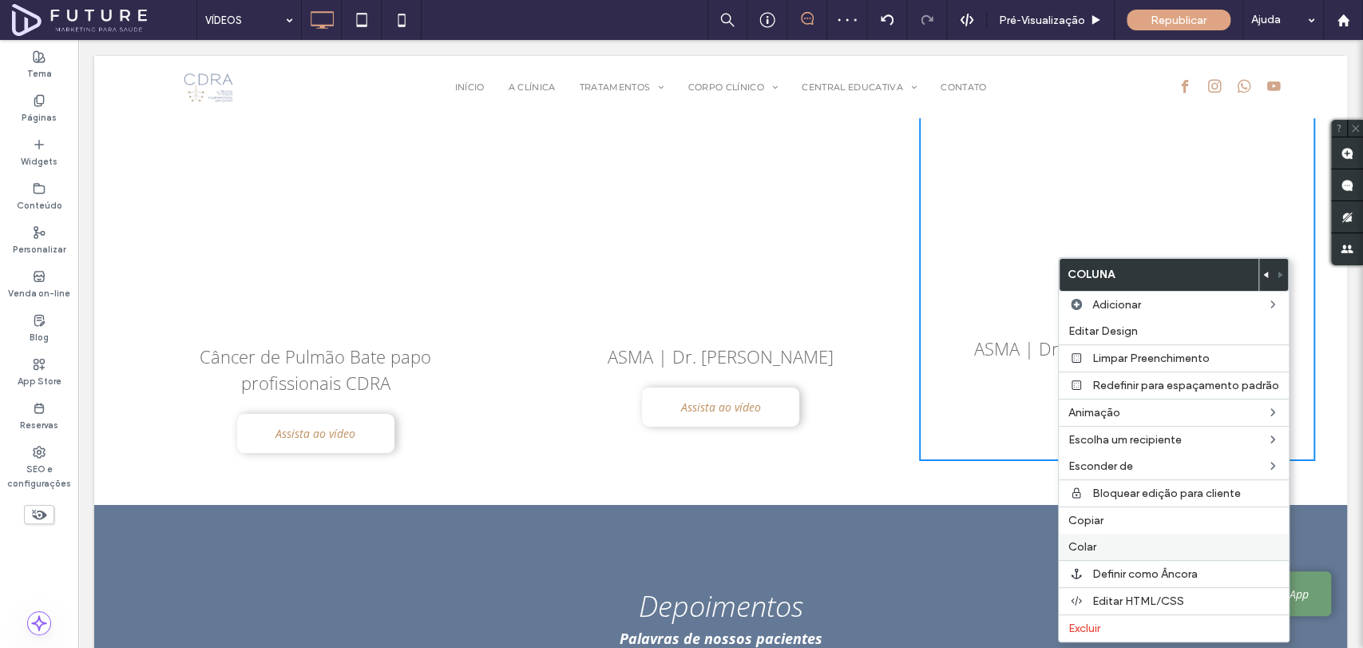
click at [1093, 550] on span "Colar" at bounding box center [1083, 547] width 28 height 14
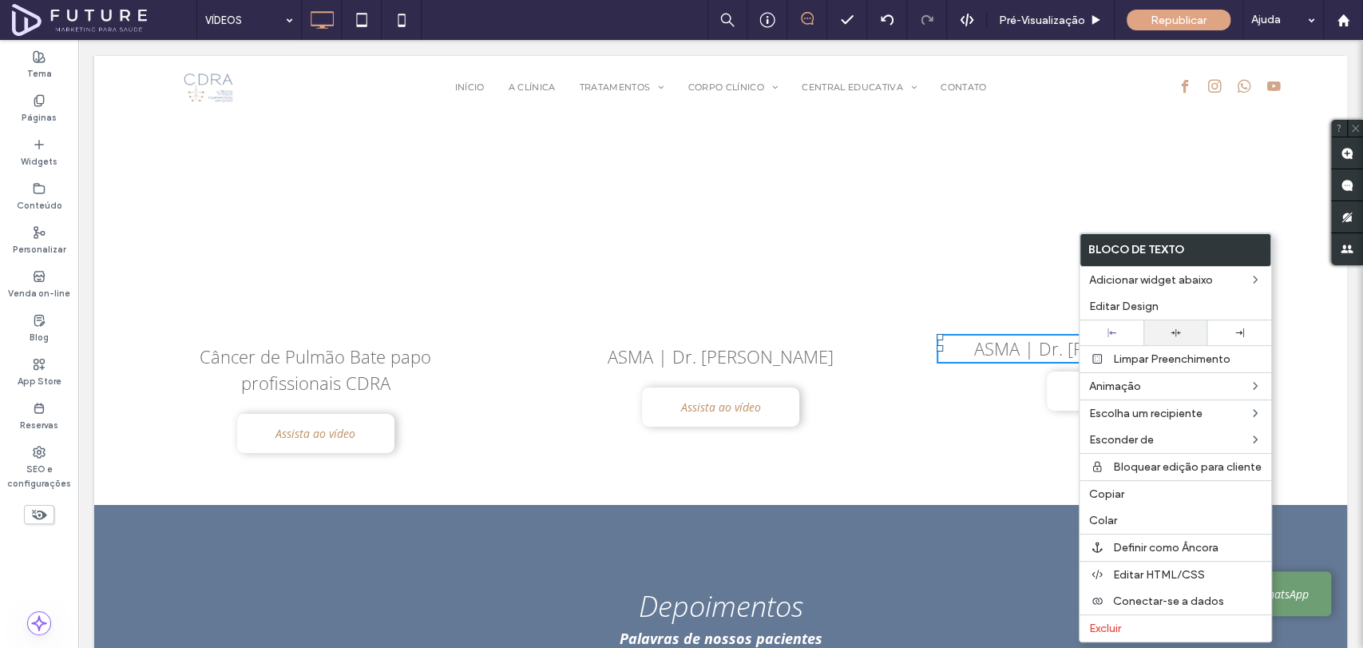
click at [1169, 325] on div at bounding box center [1176, 332] width 64 height 25
click at [1182, 335] on div at bounding box center [1176, 332] width 48 height 10
click at [939, 385] on div "Câncer de Pulmão Bate papo profissionais CDRA Assista ao vídeo Click To Paste A…" at bounding box center [720, 245] width 1189 height 454
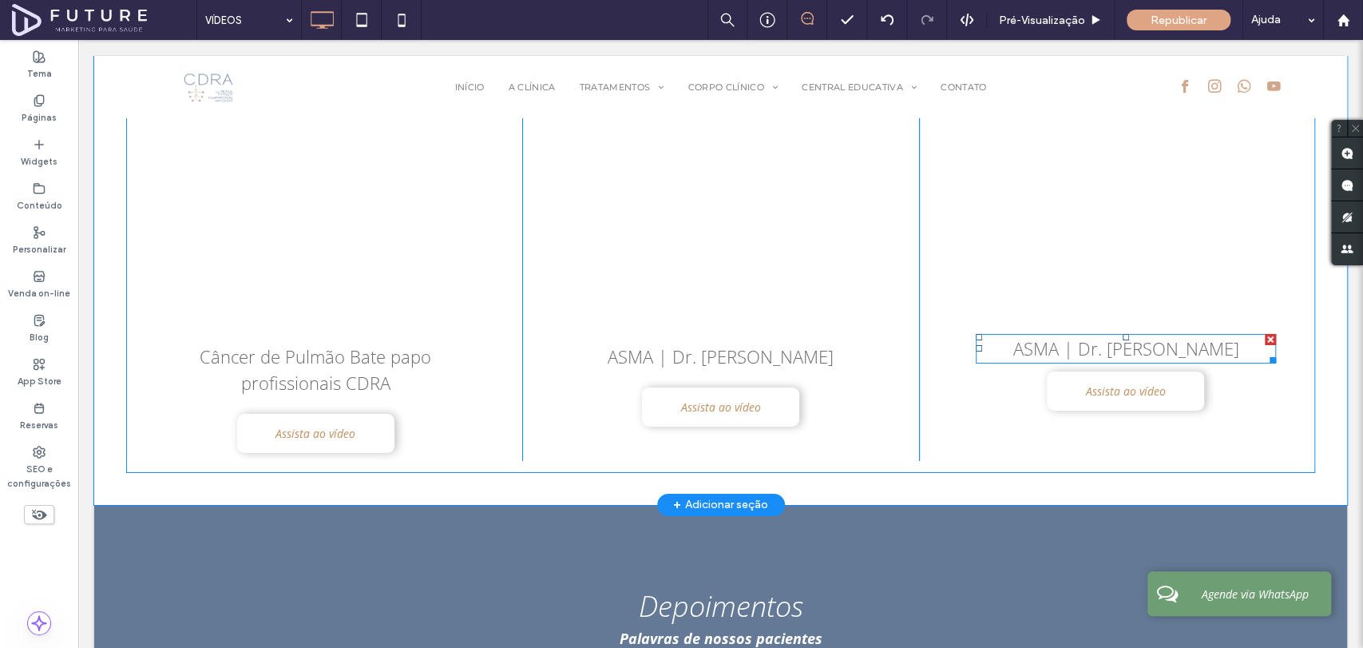
click at [1074, 336] on span "ASMA | Dr. Rodrigo Athanazio" at bounding box center [1126, 348] width 226 height 24
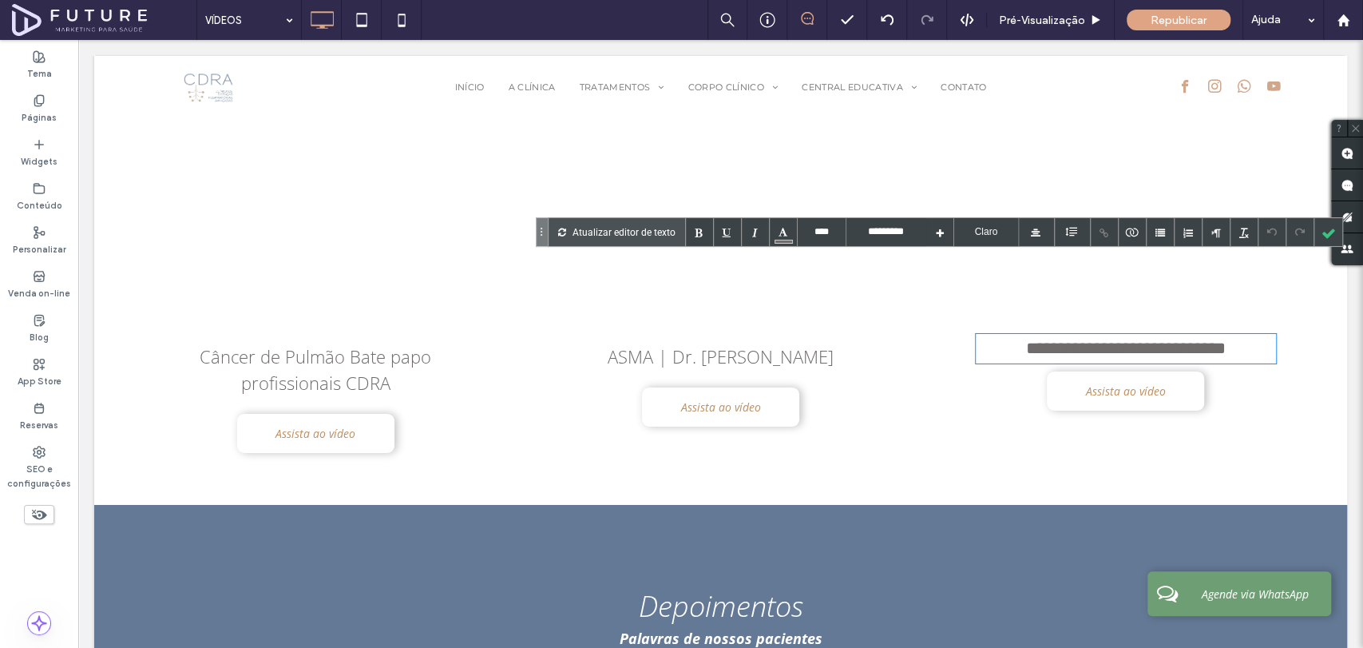
click at [1054, 339] on span "**********" at bounding box center [1126, 348] width 200 height 18
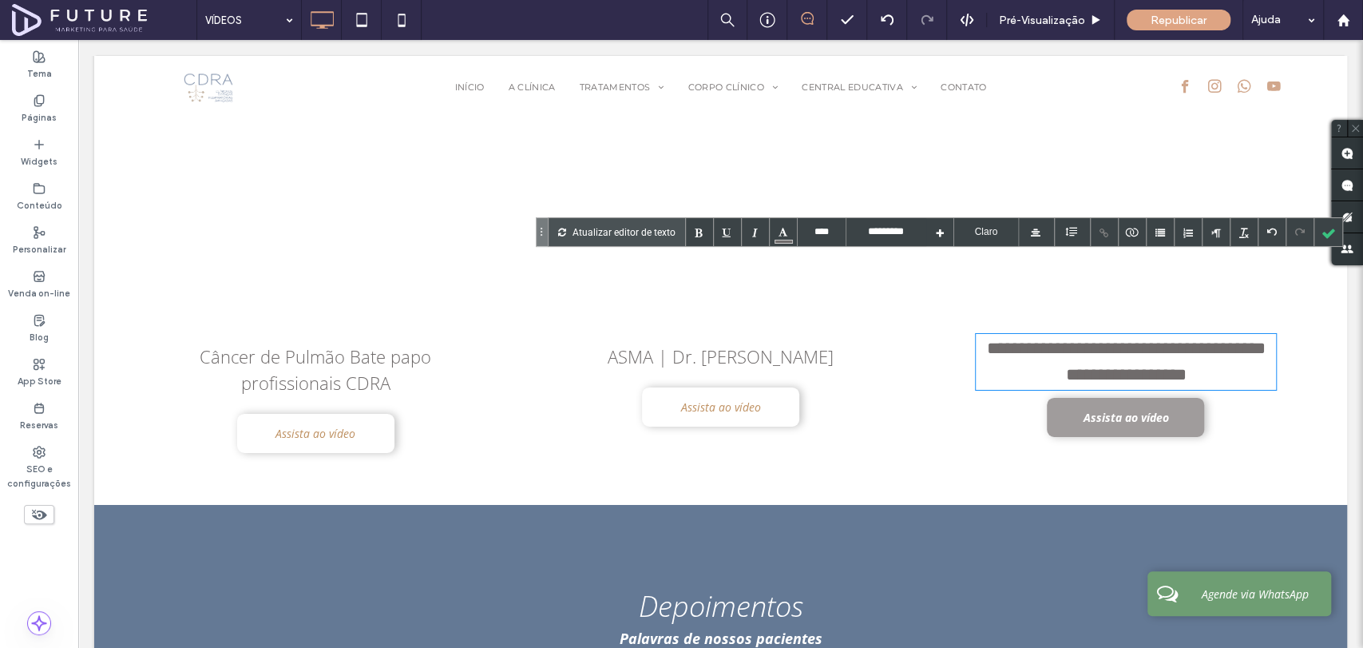
click at [1097, 402] on span "Assista ao vídeo" at bounding box center [1125, 417] width 85 height 31
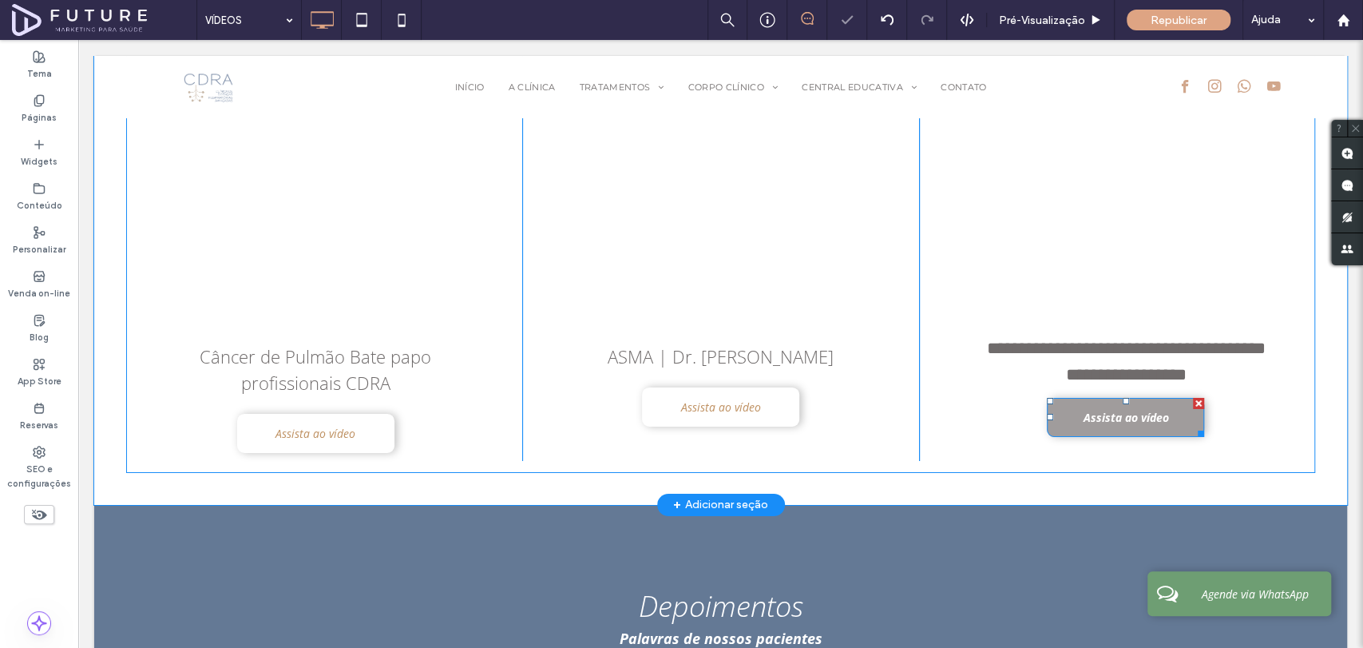
click at [1069, 398] on link "Assista ao vídeo" at bounding box center [1125, 417] width 157 height 39
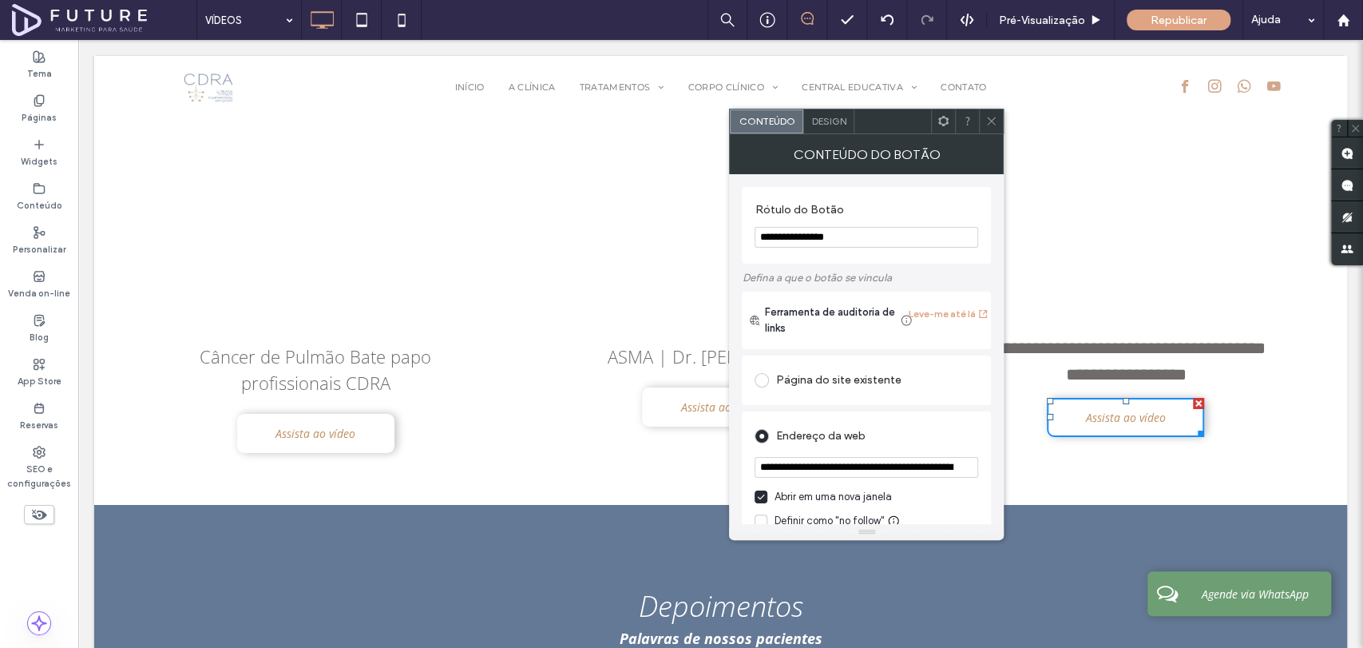
click at [863, 460] on input "**********" at bounding box center [867, 467] width 224 height 21
paste input "url"
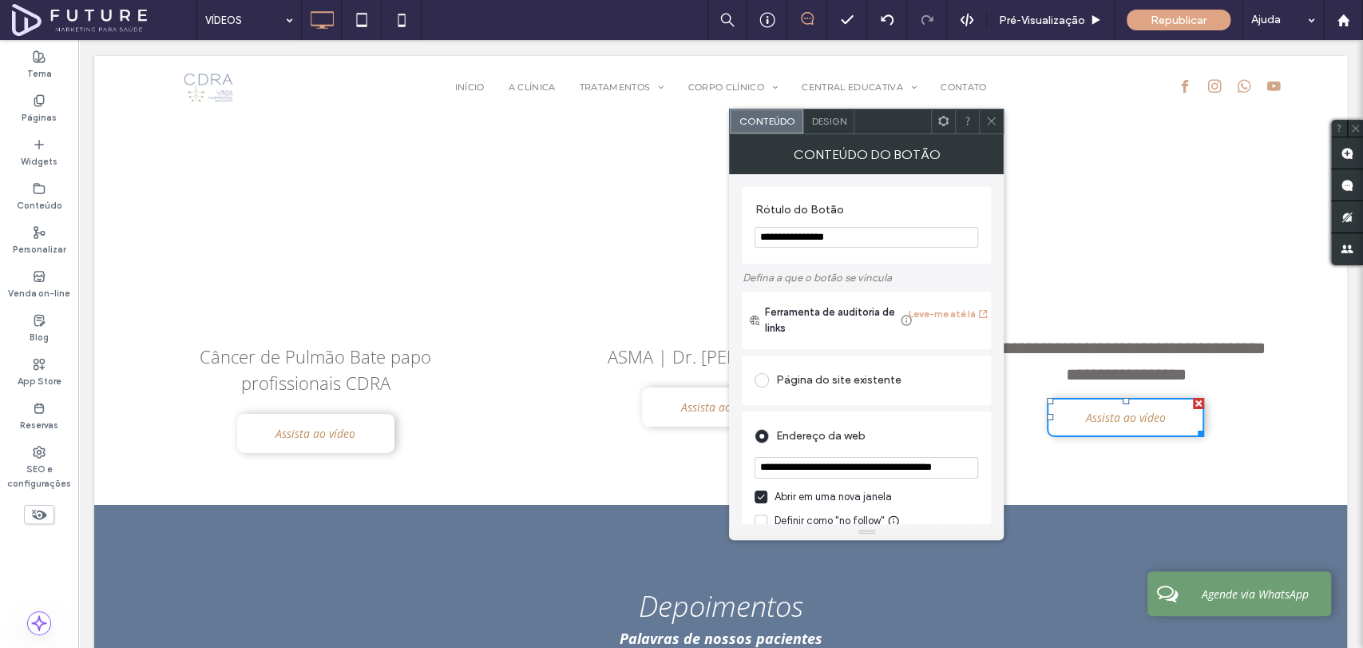
type input "**********"
click at [990, 116] on icon at bounding box center [992, 121] width 12 height 12
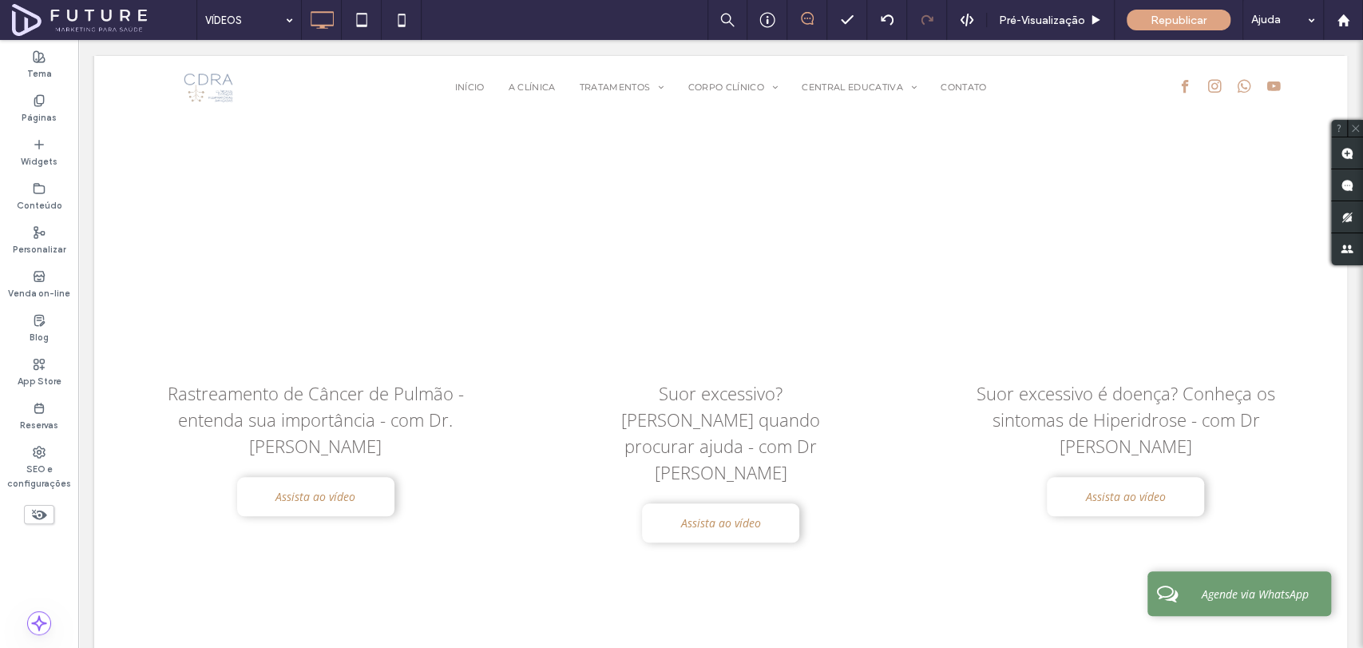
scroll to position [3886, 0]
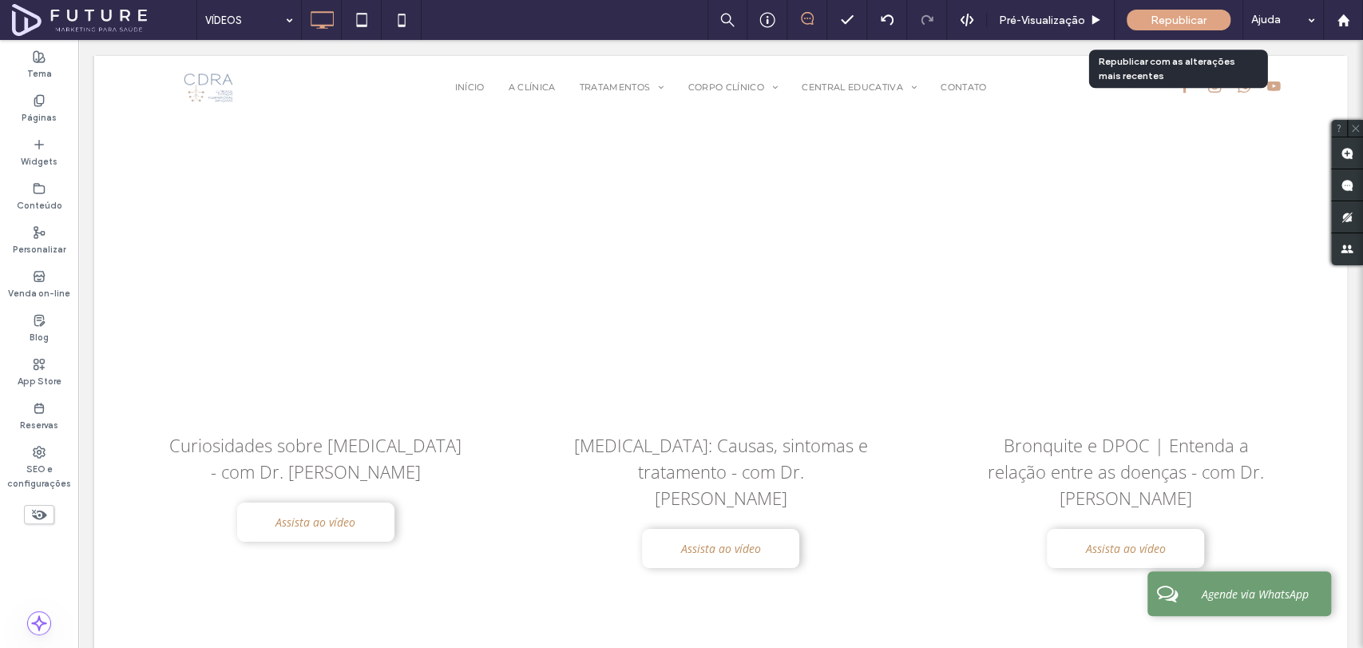
click at [1184, 11] on div "Republicar" at bounding box center [1179, 20] width 104 height 21
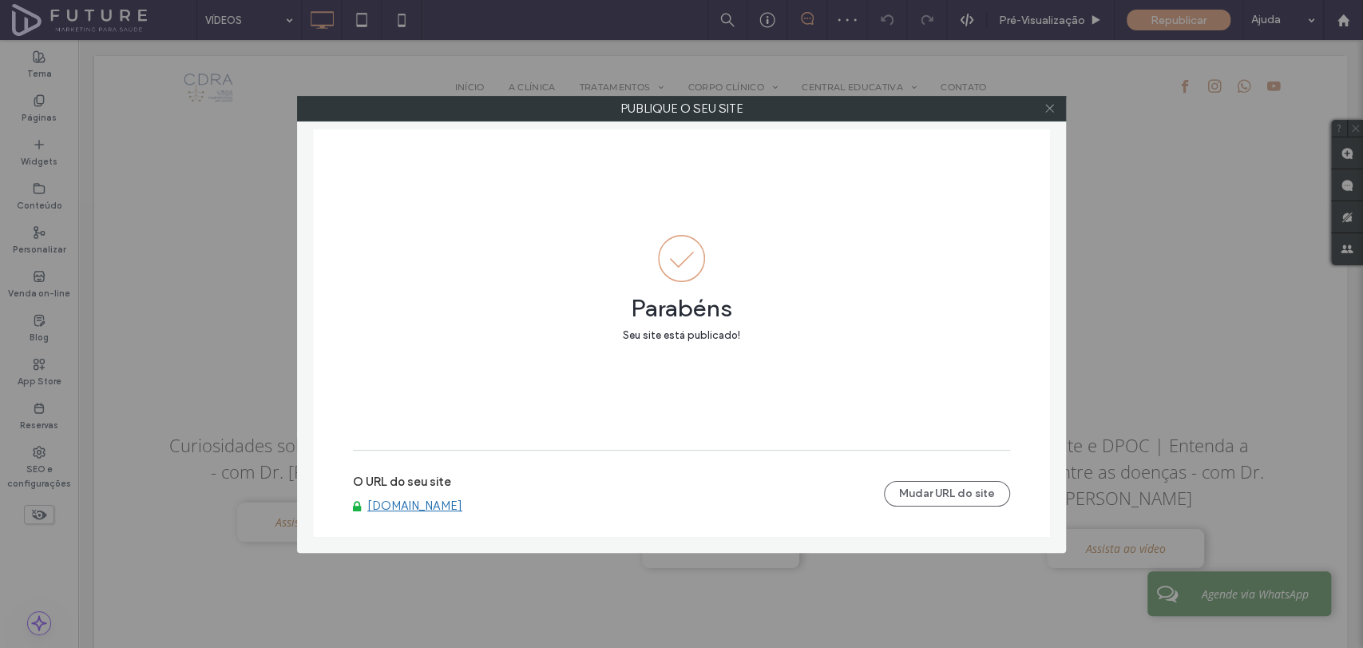
click at [1047, 104] on icon at bounding box center [1050, 108] width 12 height 12
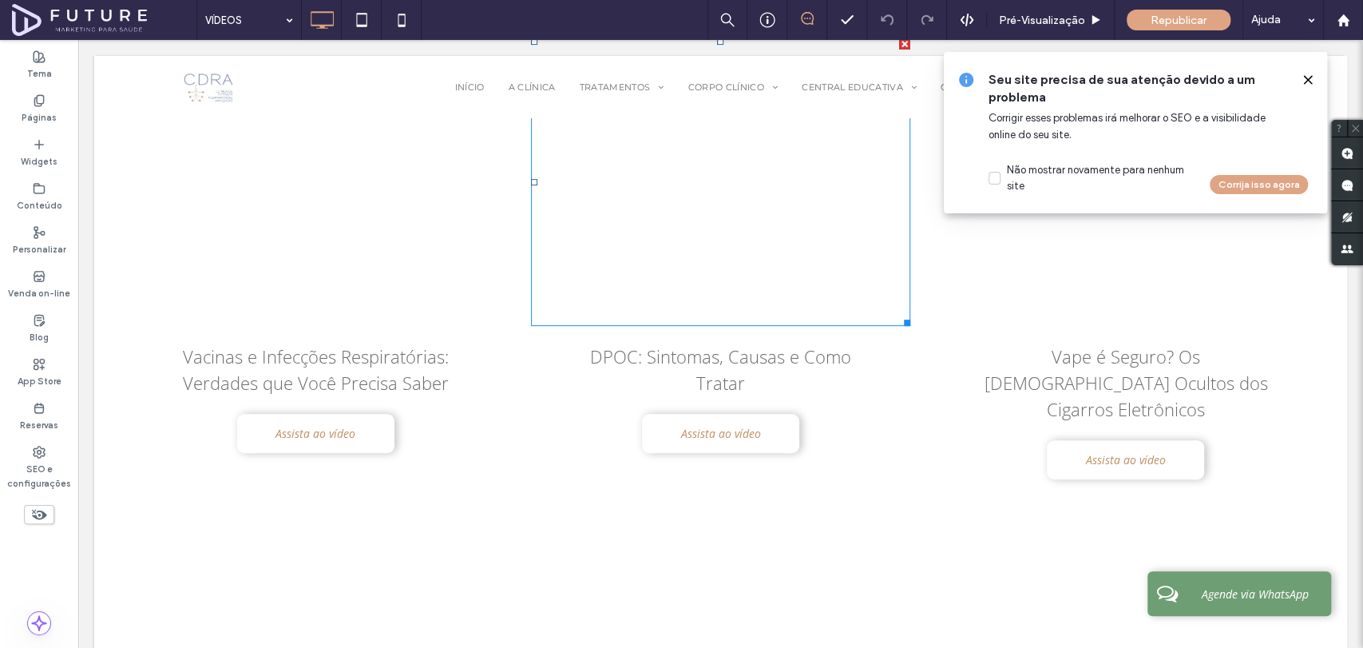
scroll to position [0, 0]
